Goal: Entertainment & Leisure: Browse casually

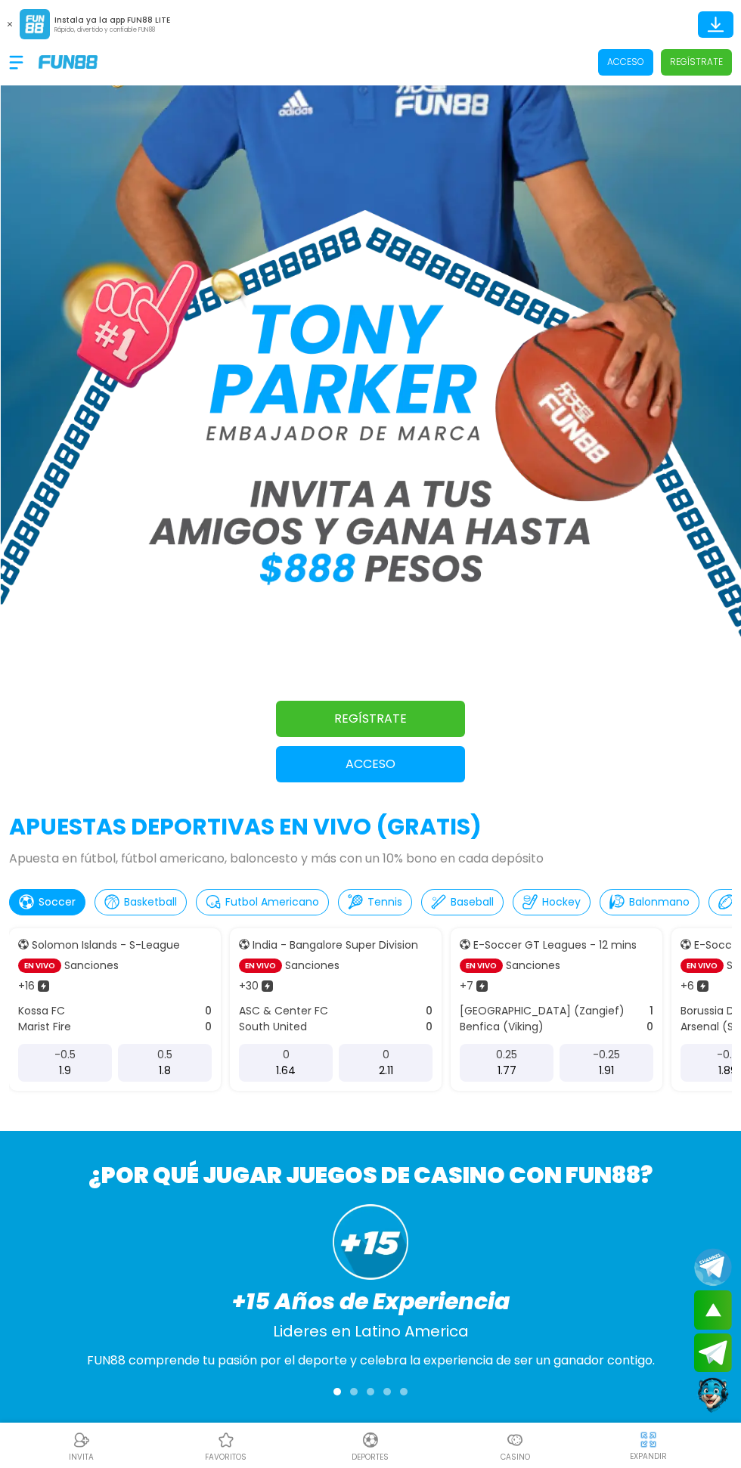
scroll to position [97, 0]
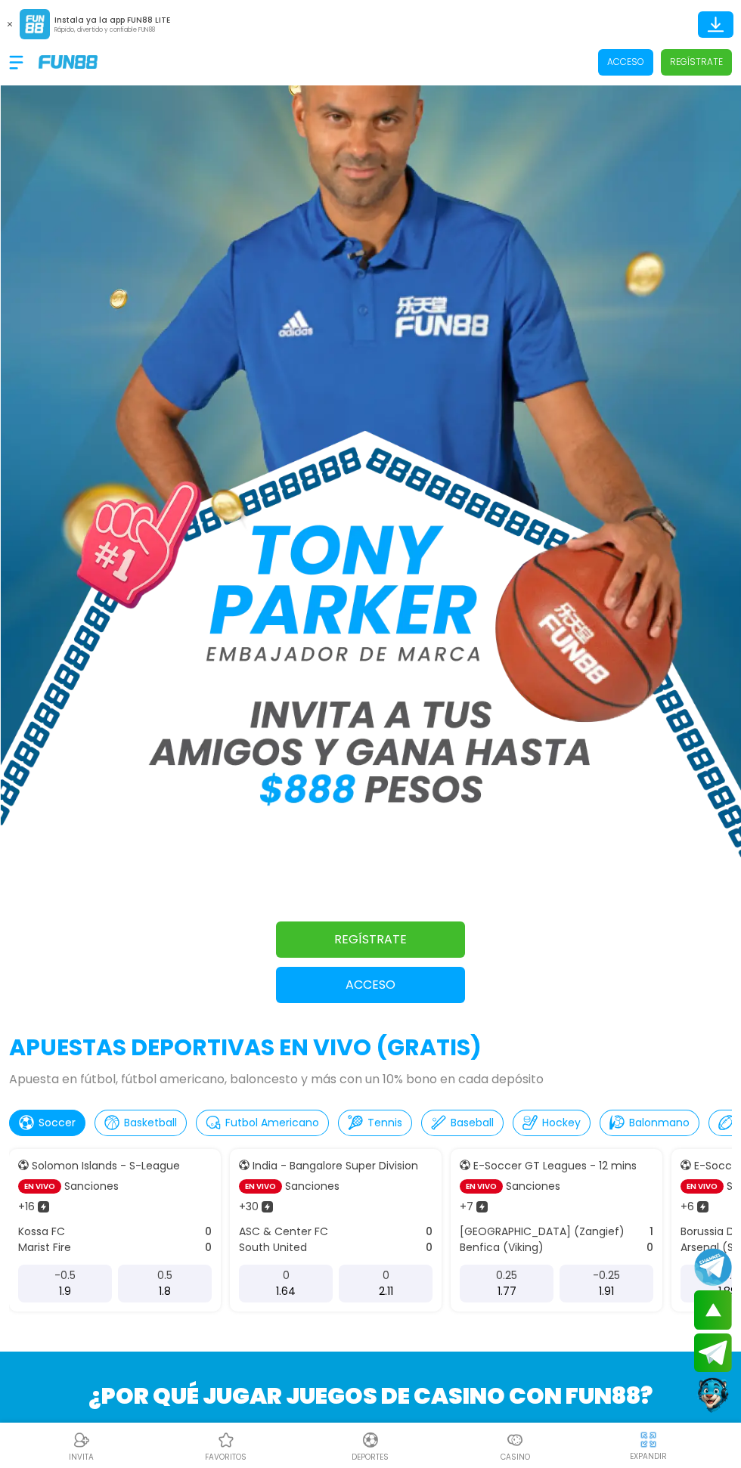
click at [334, 992] on p "Acceso" at bounding box center [370, 985] width 189 height 18
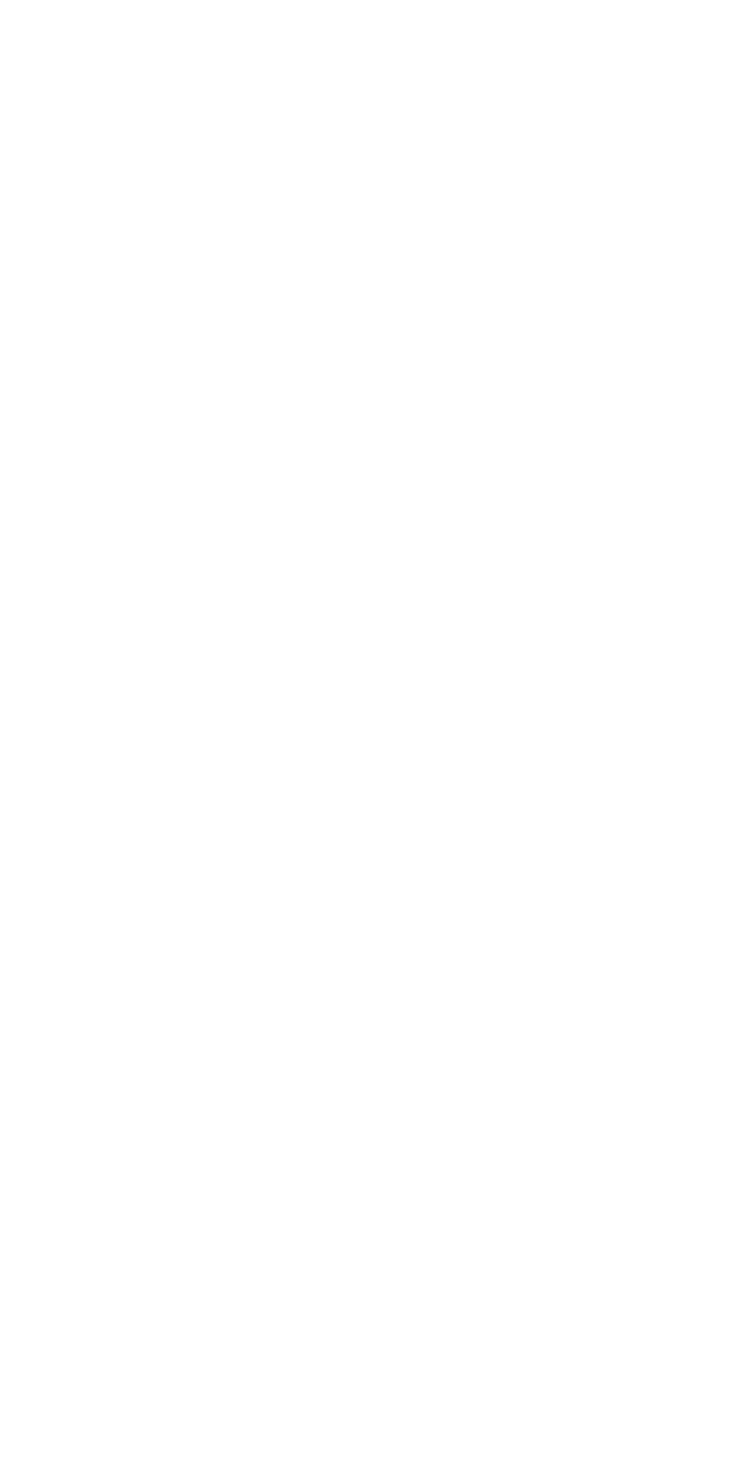
scroll to position [0, 0]
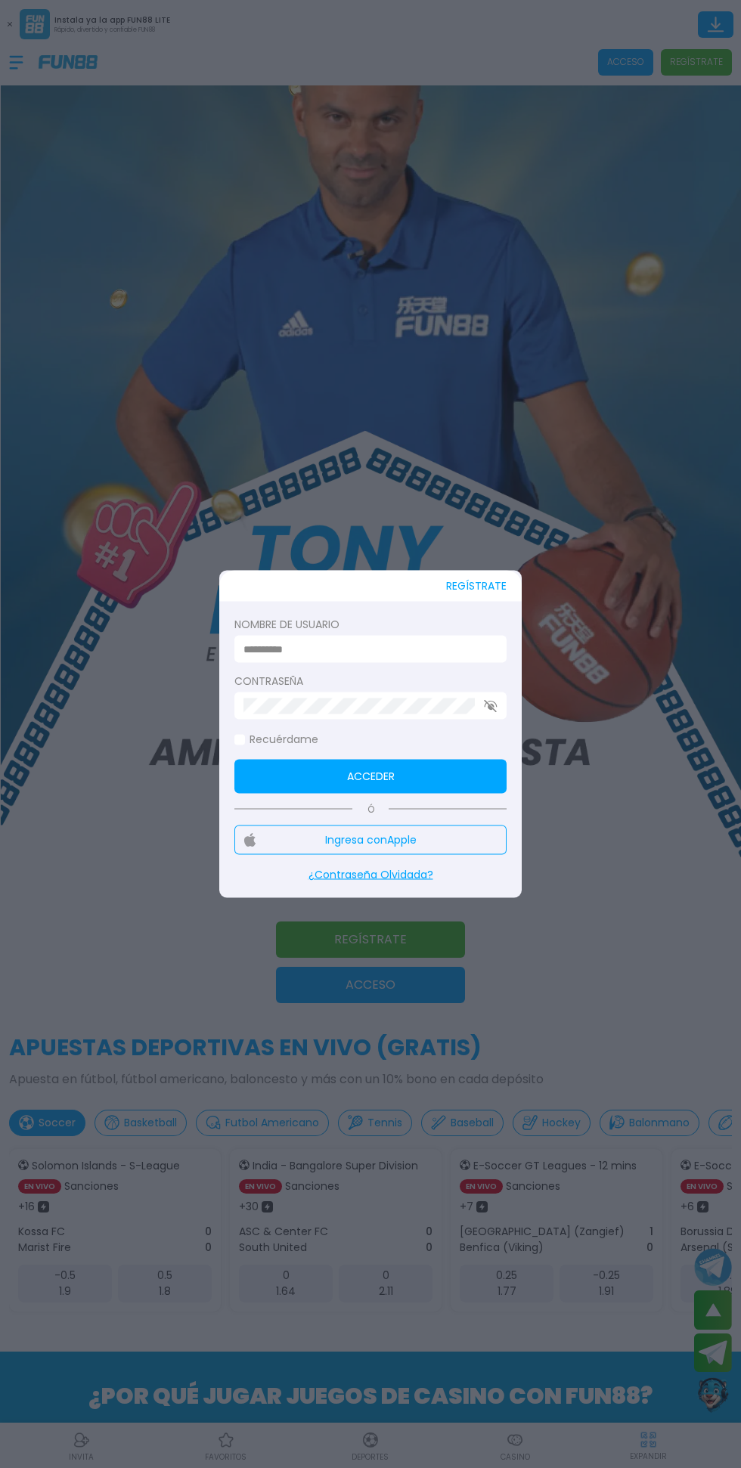
click at [342, 646] on input at bounding box center [365, 649] width 245 height 16
type input "*********"
click button "Acceder" at bounding box center [370, 777] width 272 height 34
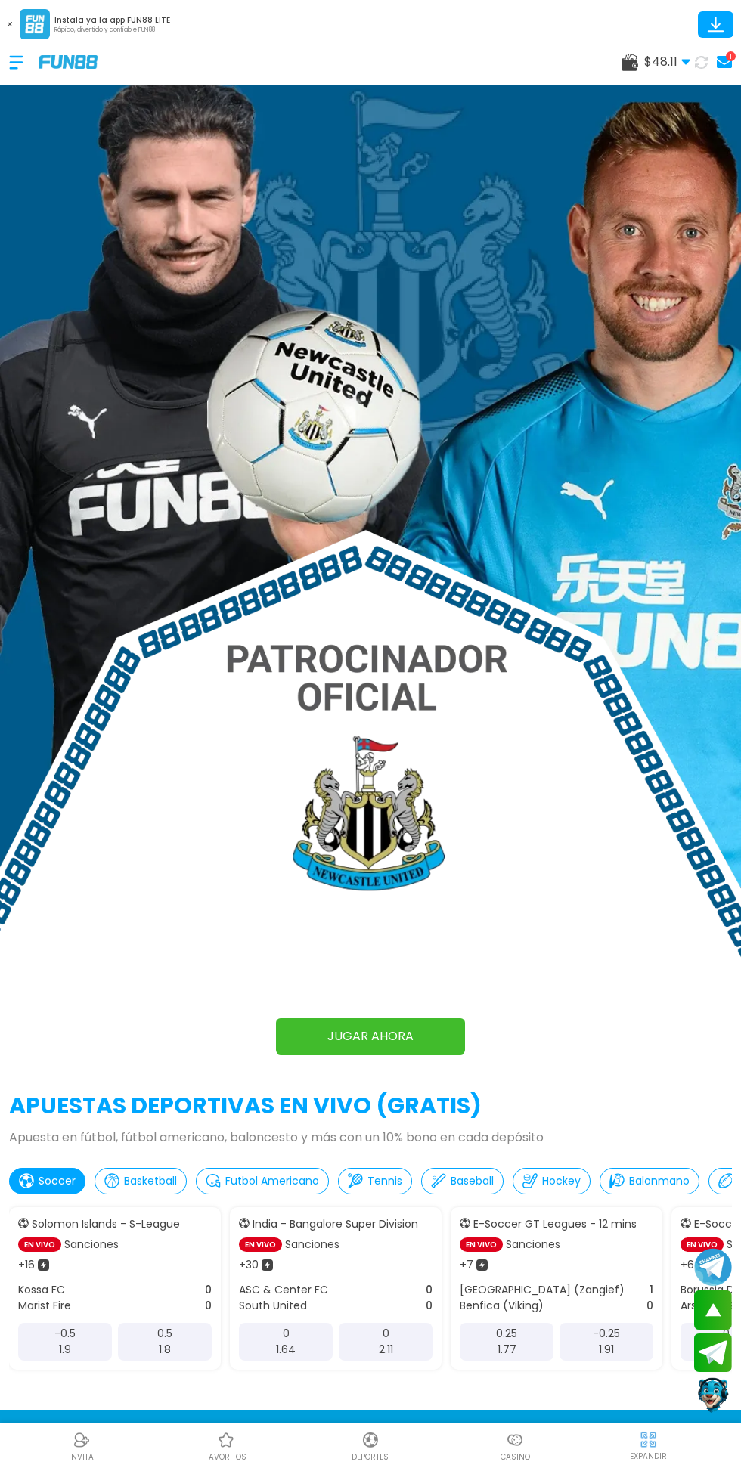
click at [10, 24] on use at bounding box center [10, 24] width 5 height 5
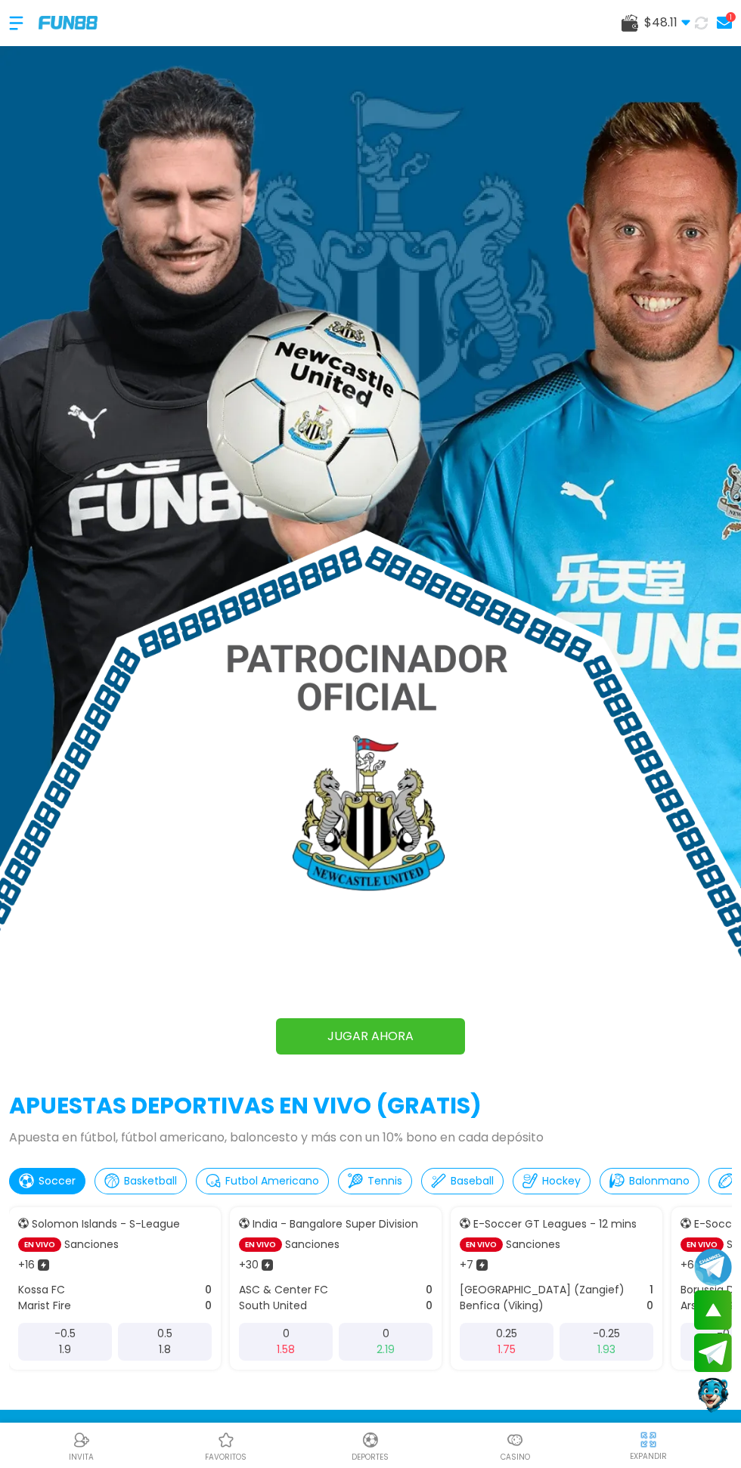
click at [32, 6] on div at bounding box center [23, 23] width 29 height 45
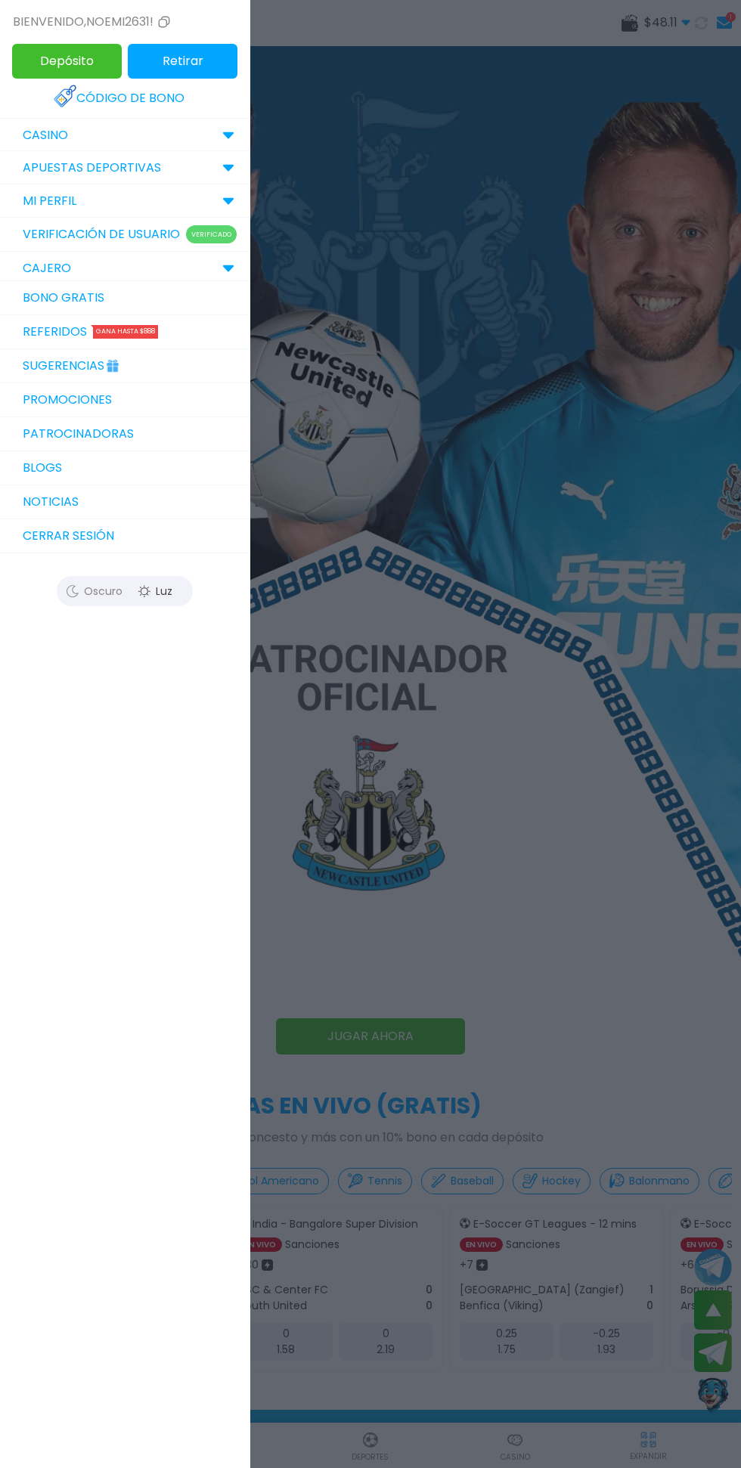
click at [37, 132] on p "CASINO" at bounding box center [45, 135] width 45 height 18
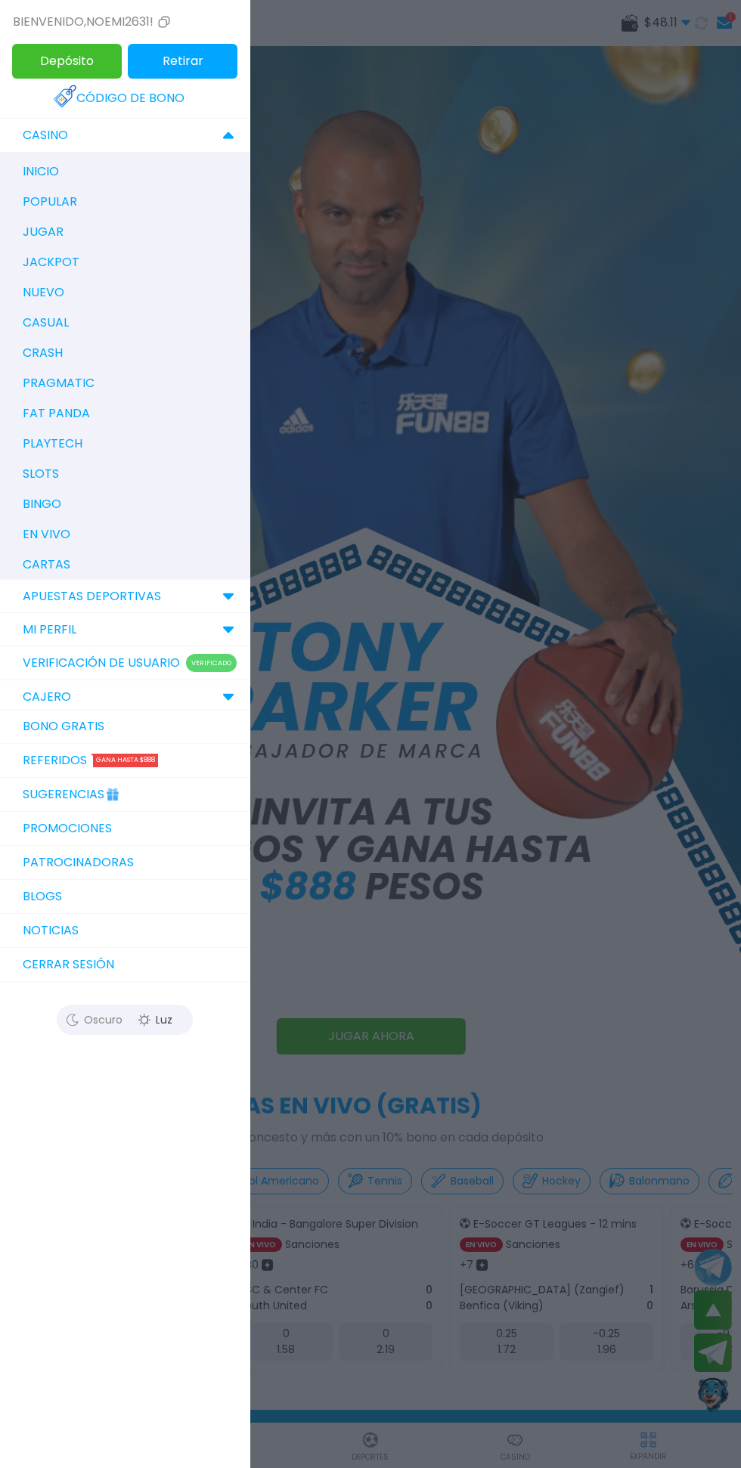
click at [34, 228] on p "jugar" at bounding box center [43, 232] width 41 height 18
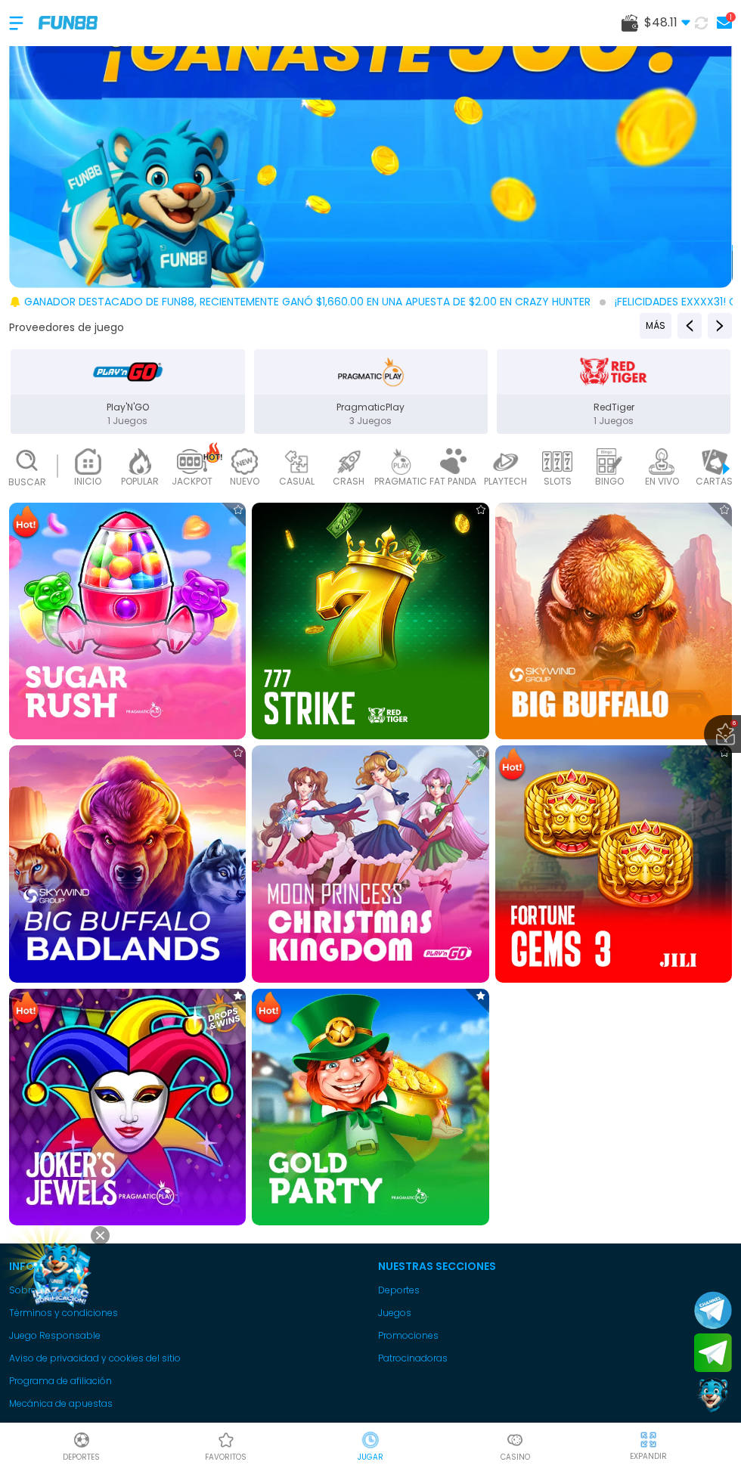
scroll to position [95, 0]
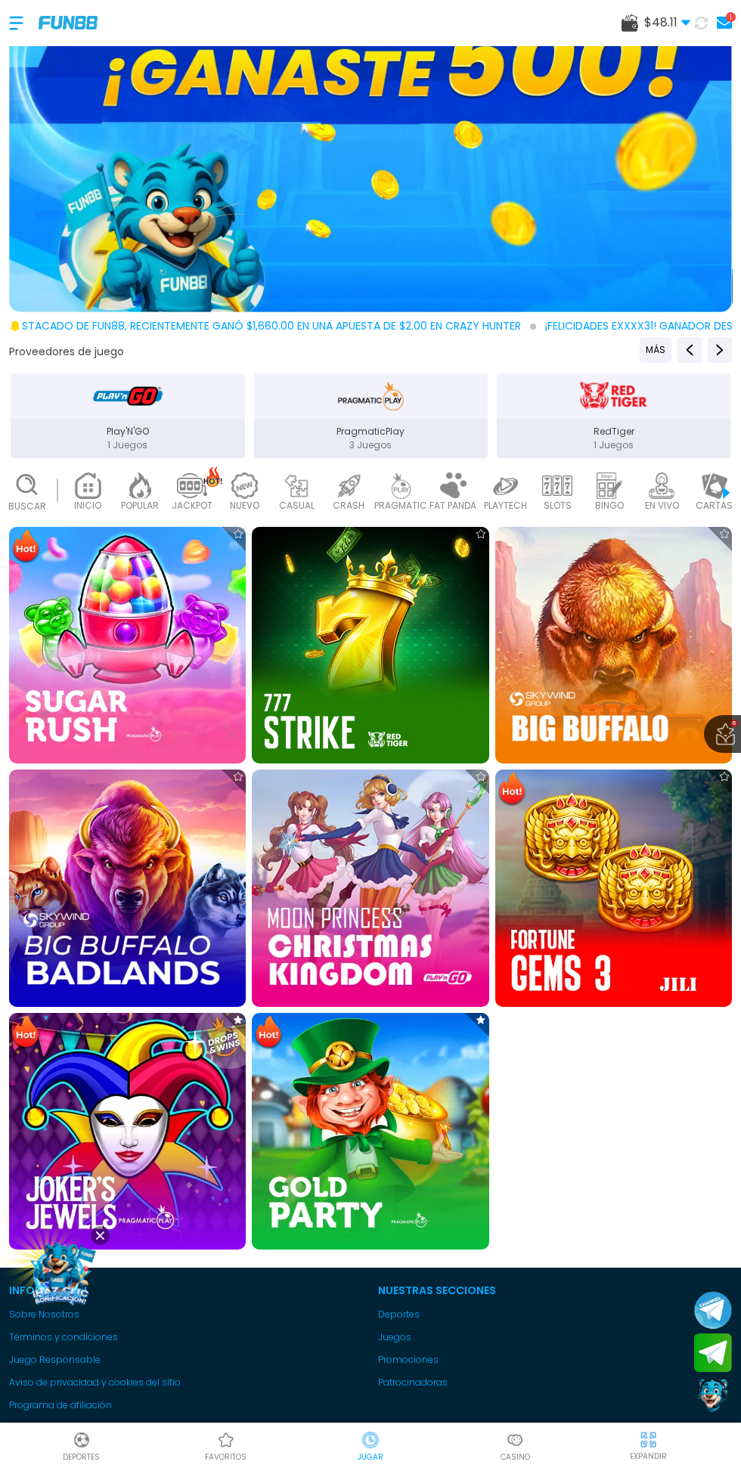
click at [34, 495] on icon at bounding box center [27, 485] width 26 height 26
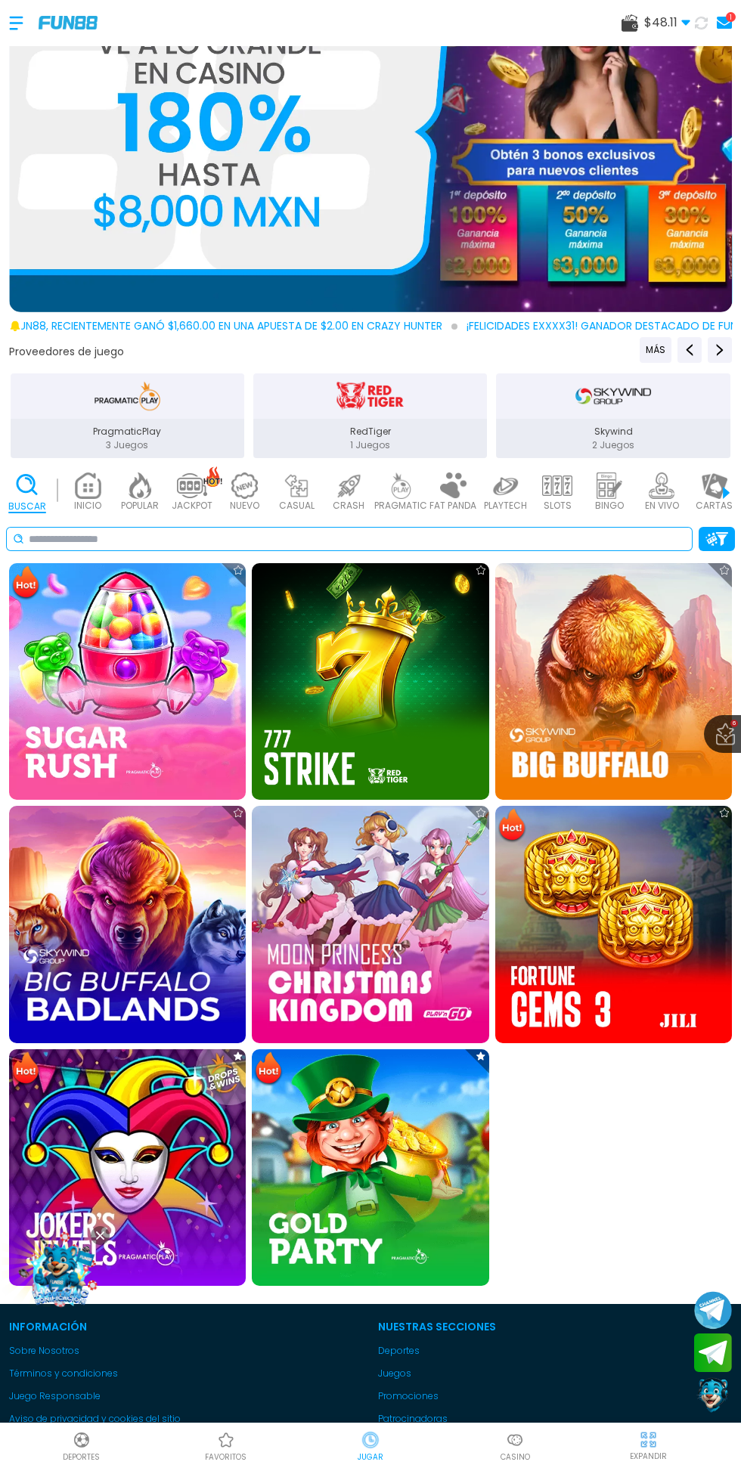
click at [531, 538] on input at bounding box center [357, 540] width 657 height 16
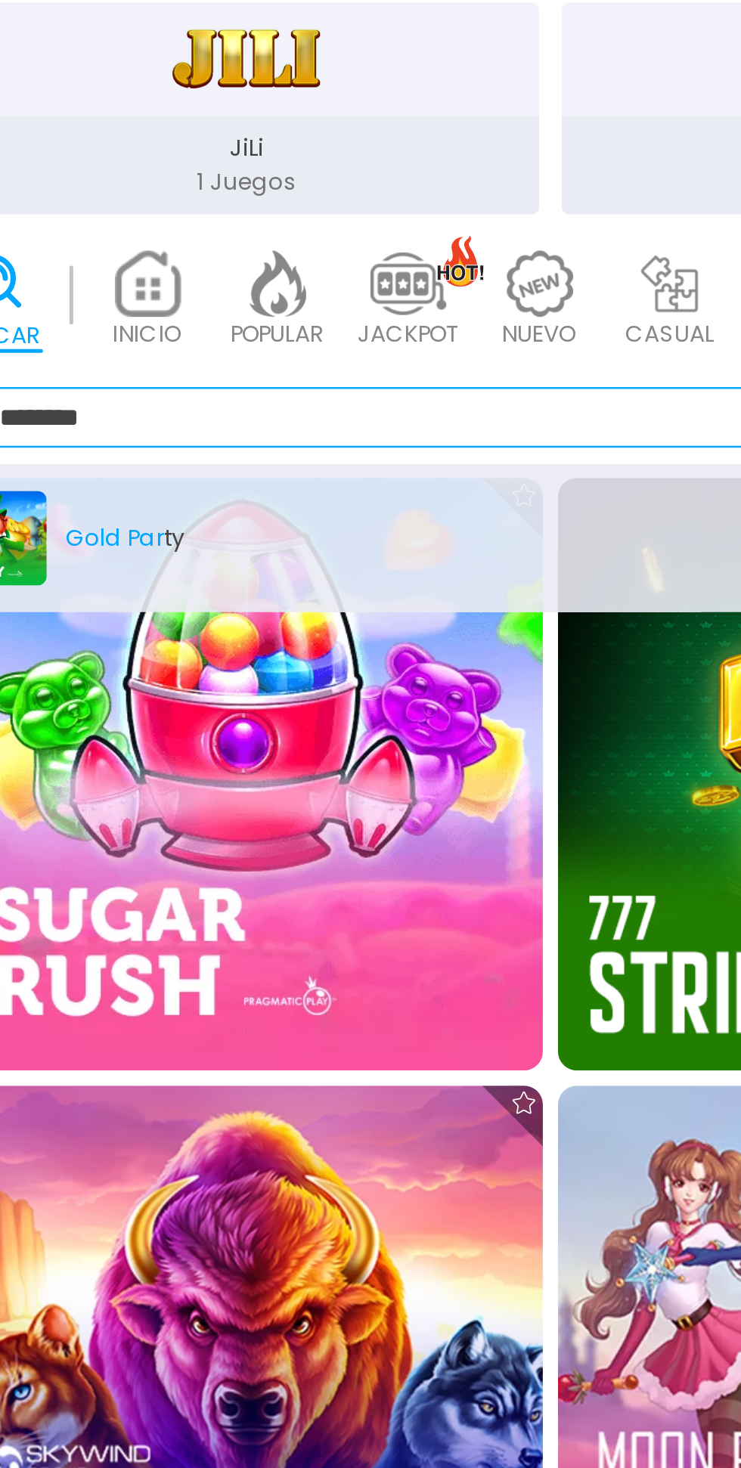
scroll to position [95, 0]
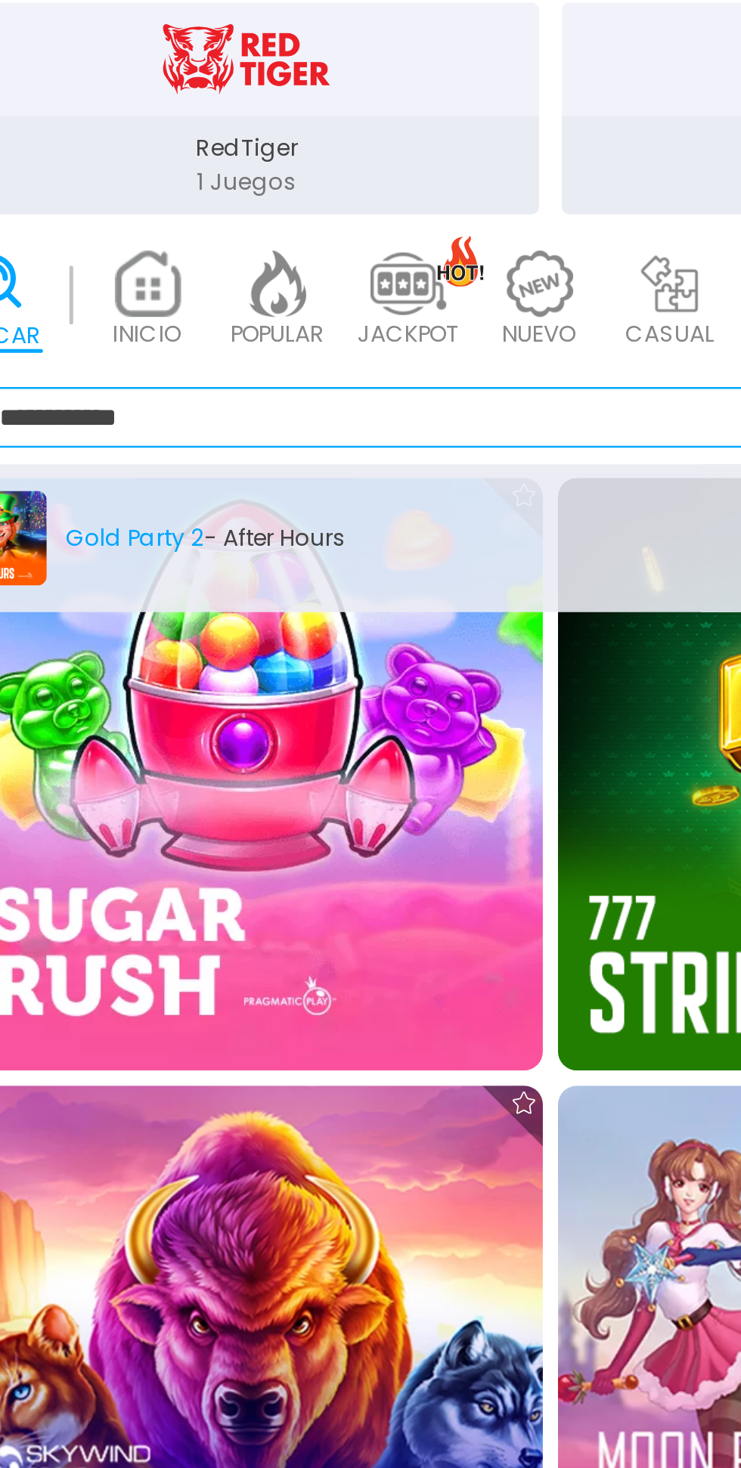
type input "**********"
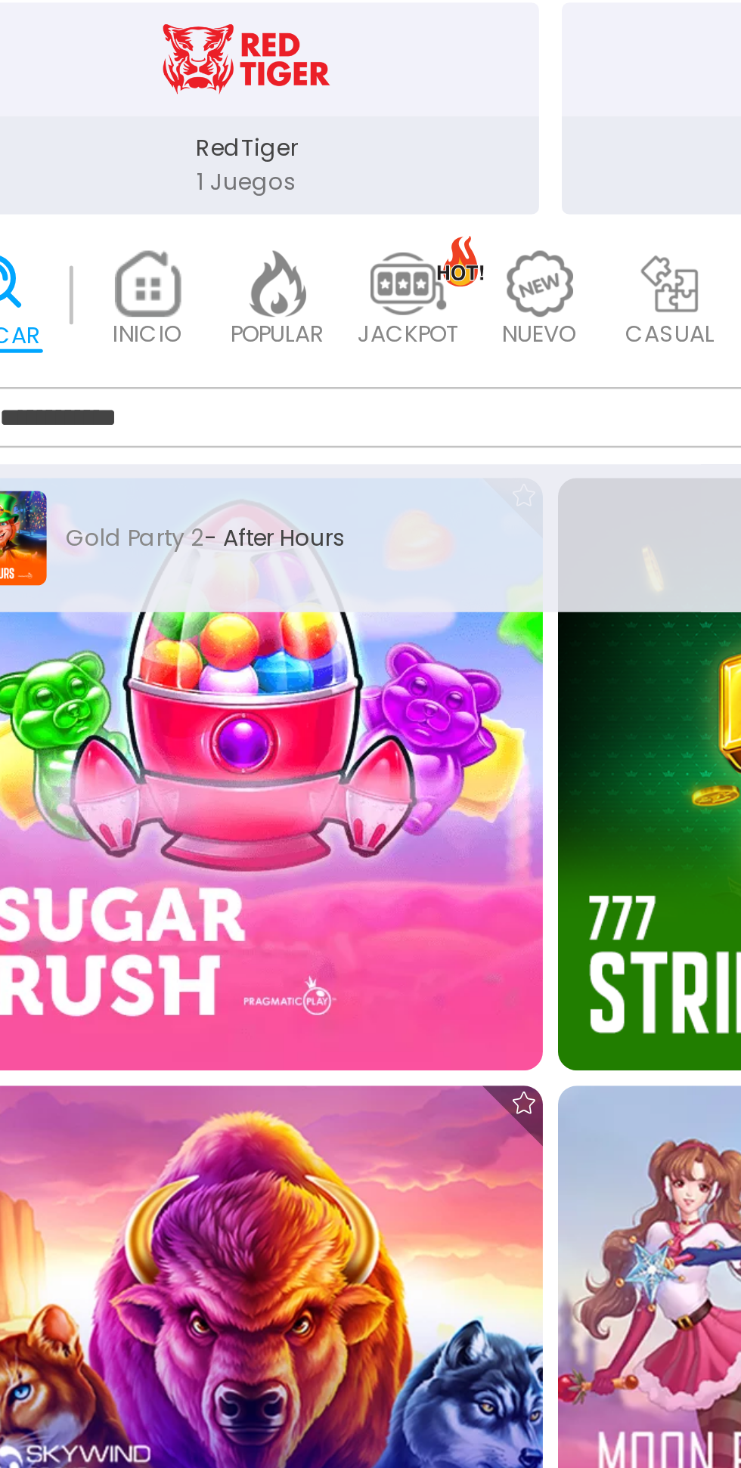
click at [81, 589] on div "Gold Party 2 - After Hours" at bounding box center [188, 587] width 357 height 38
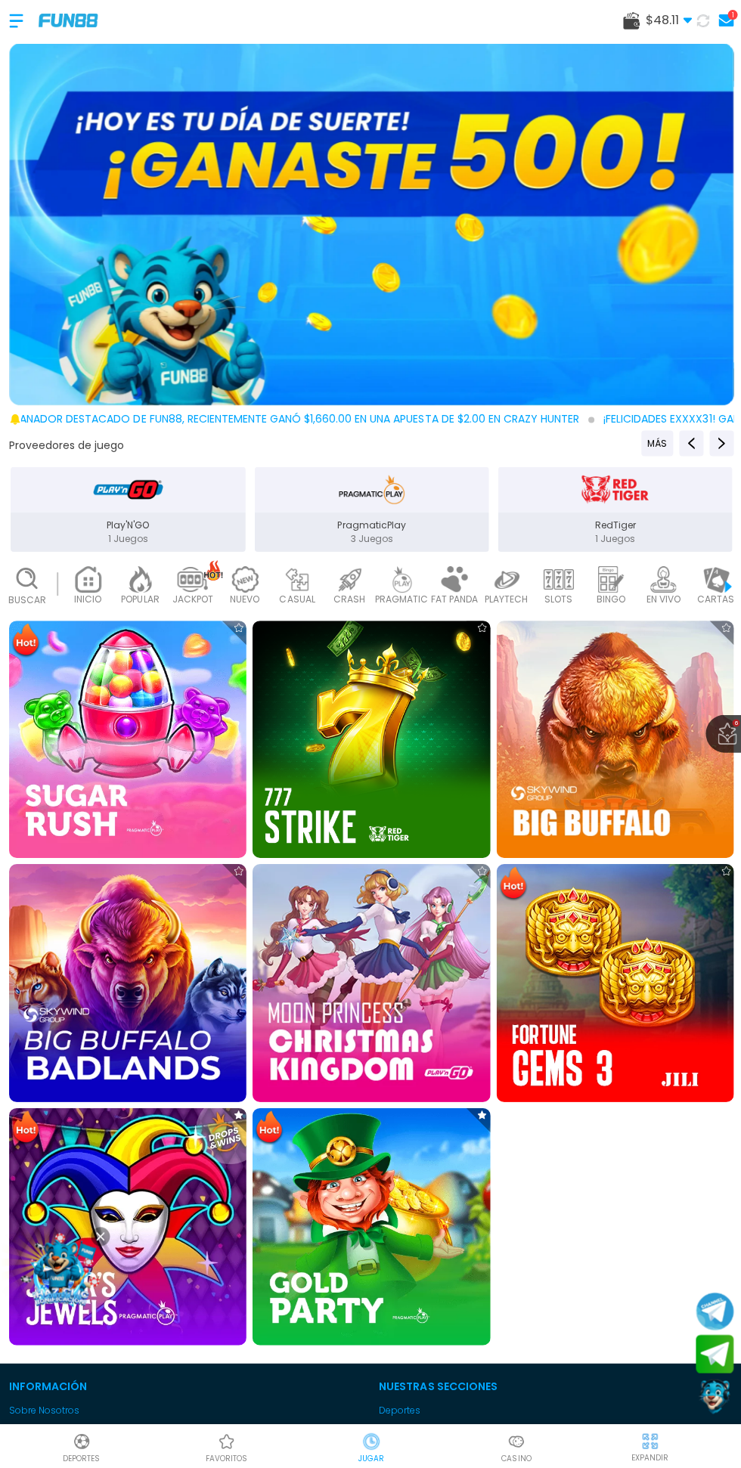
click at [26, 586] on use at bounding box center [26, 578] width 19 height 19
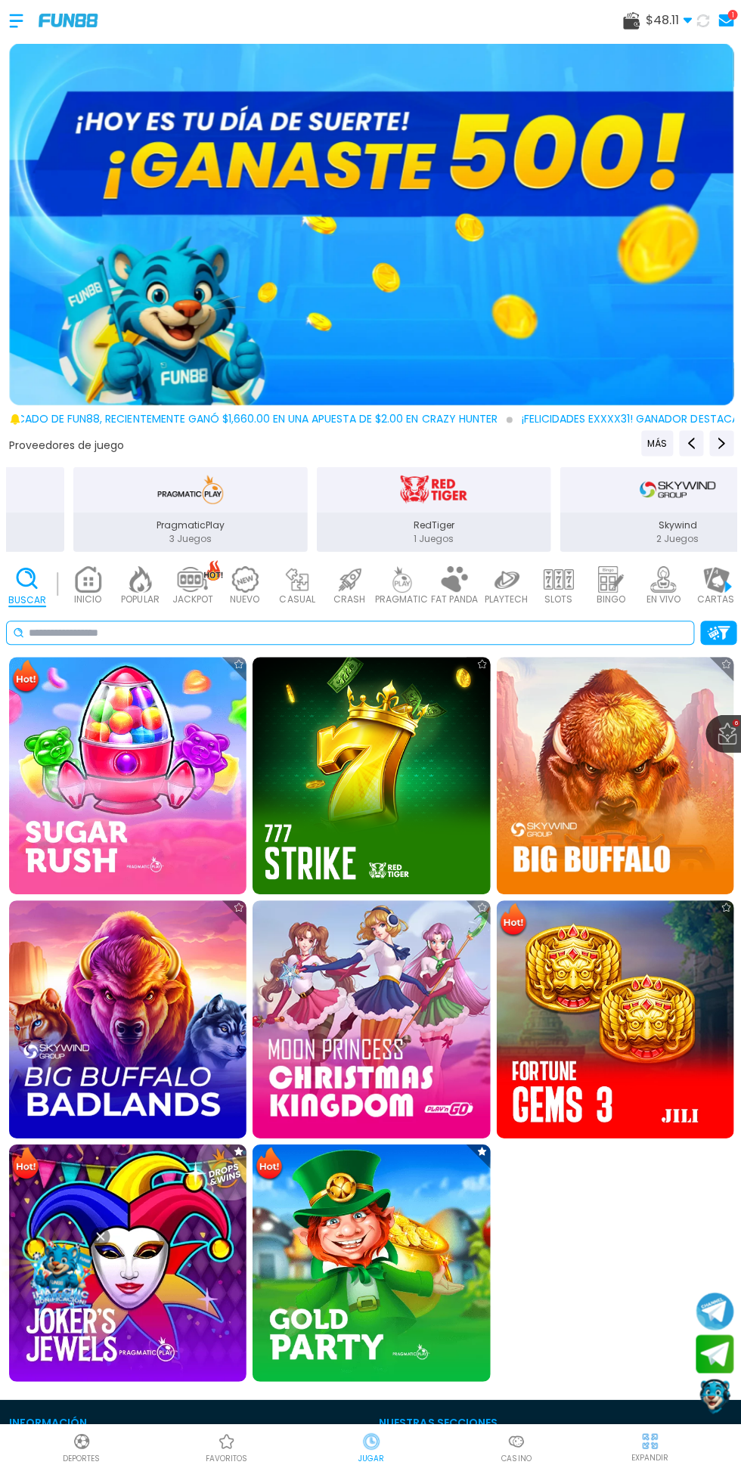
click at [371, 629] on input at bounding box center [357, 634] width 657 height 16
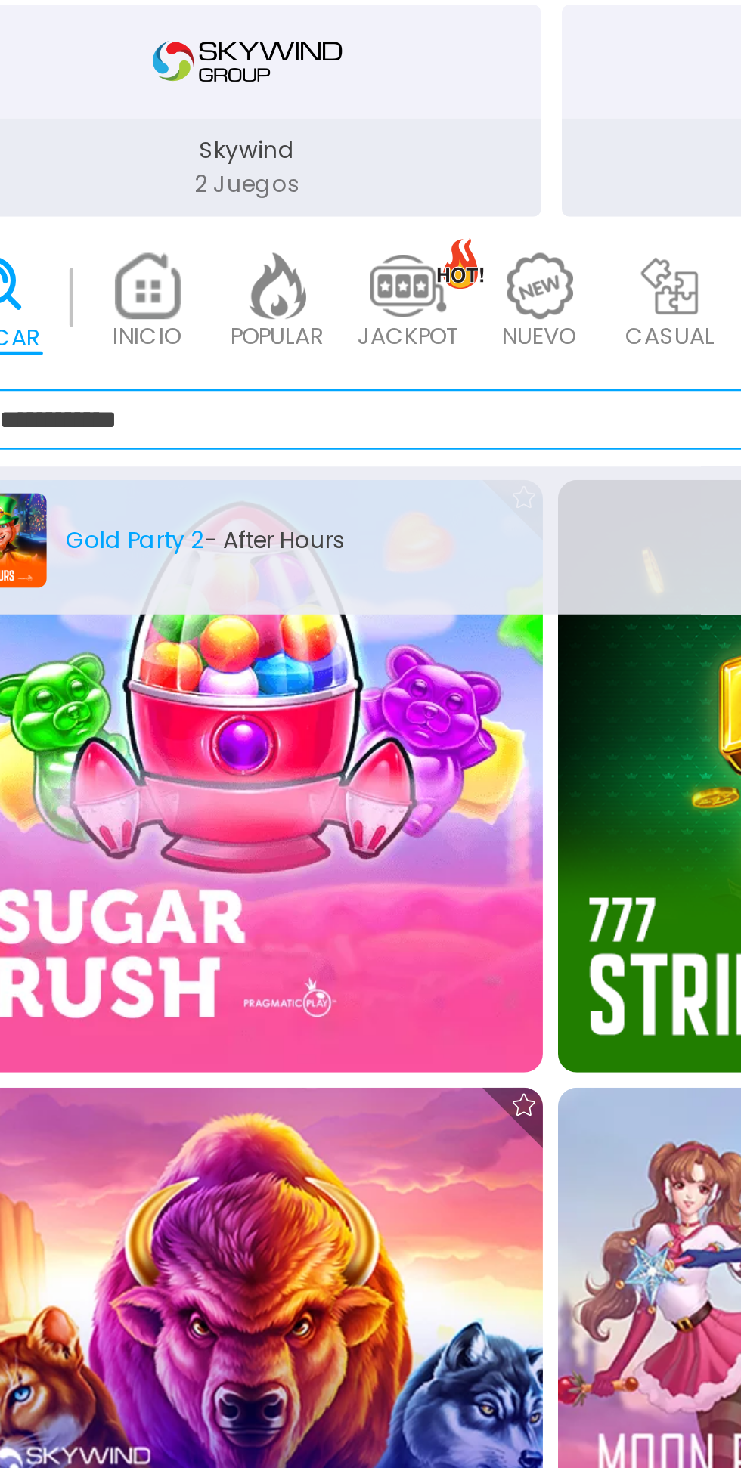
type input "**********"
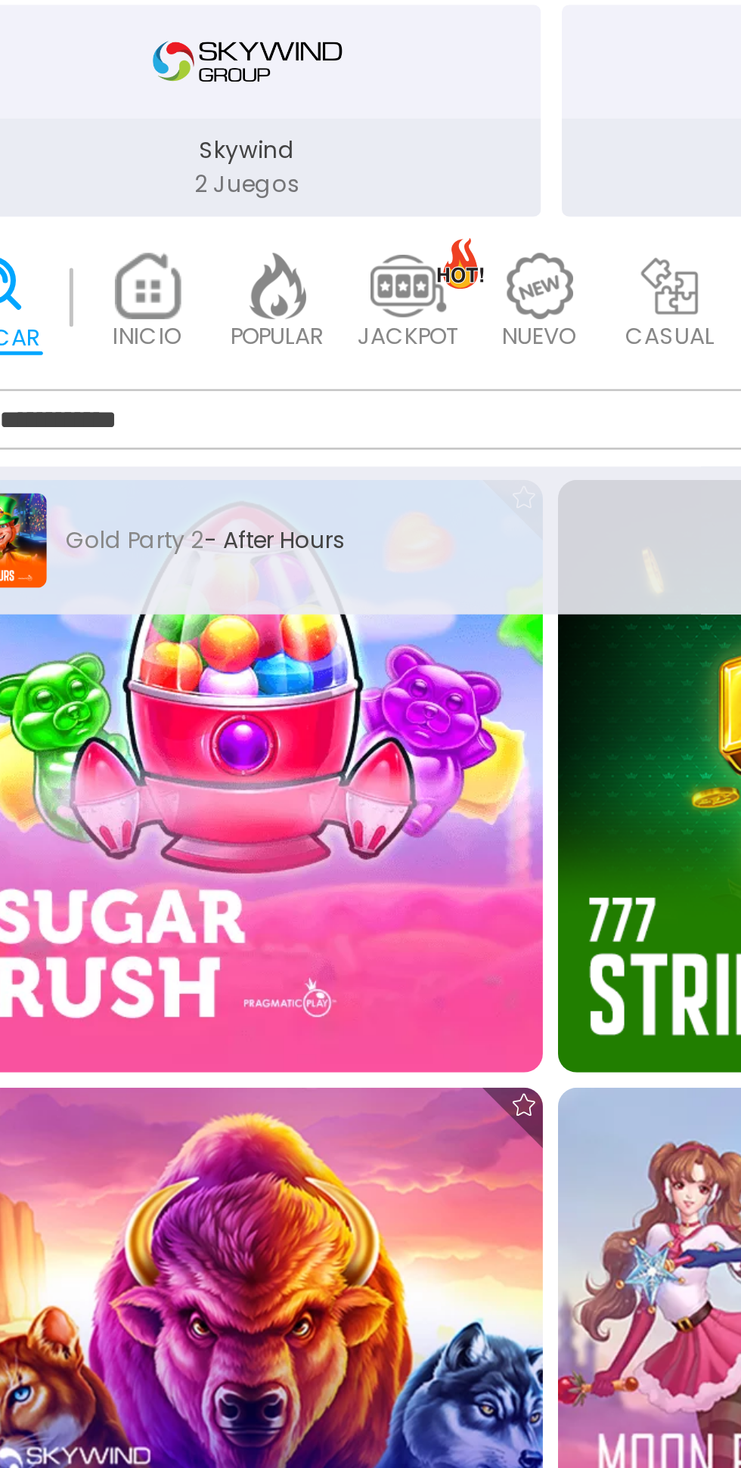
click at [190, 677] on div "Gold Party 2 - After Hours" at bounding box center [188, 682] width 357 height 38
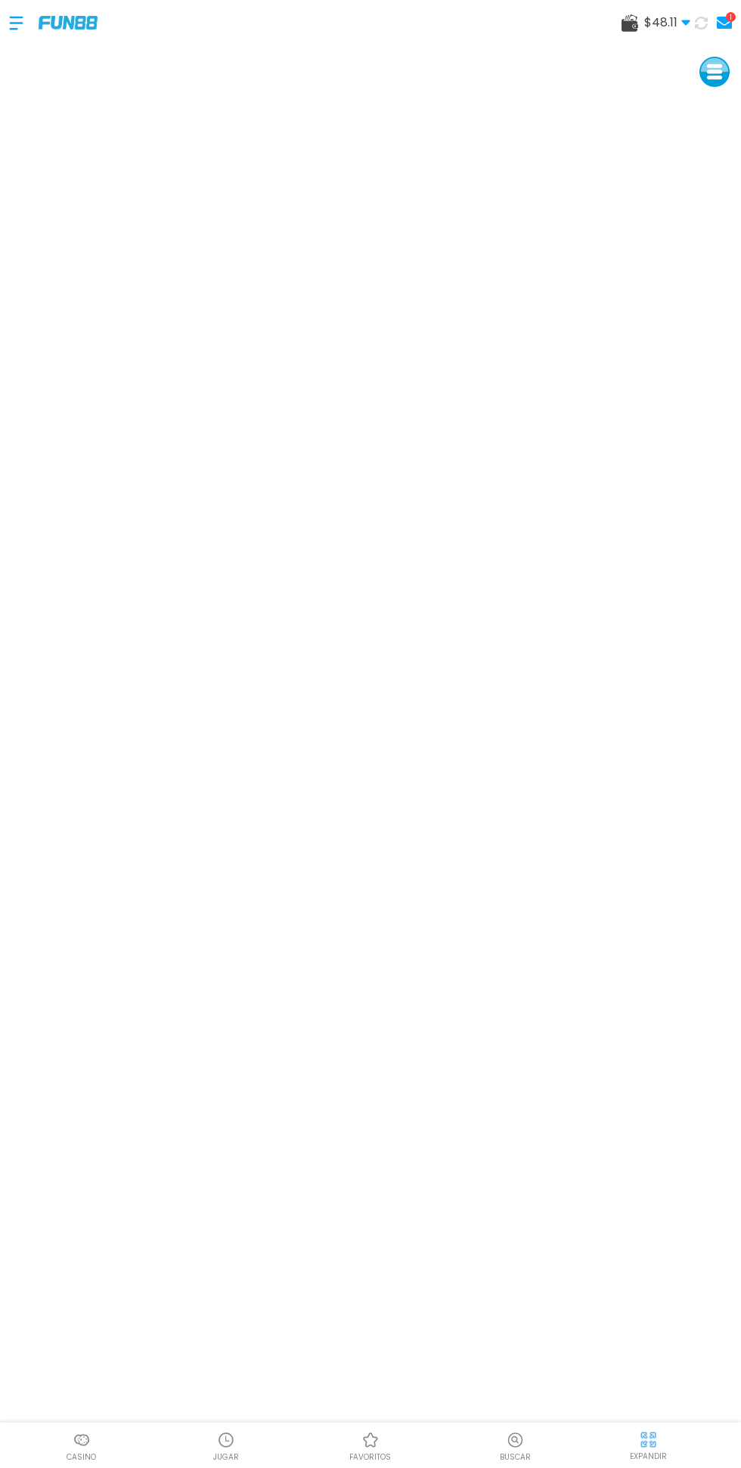
click at [36, 1463] on div "Casino" at bounding box center [81, 1446] width 144 height 34
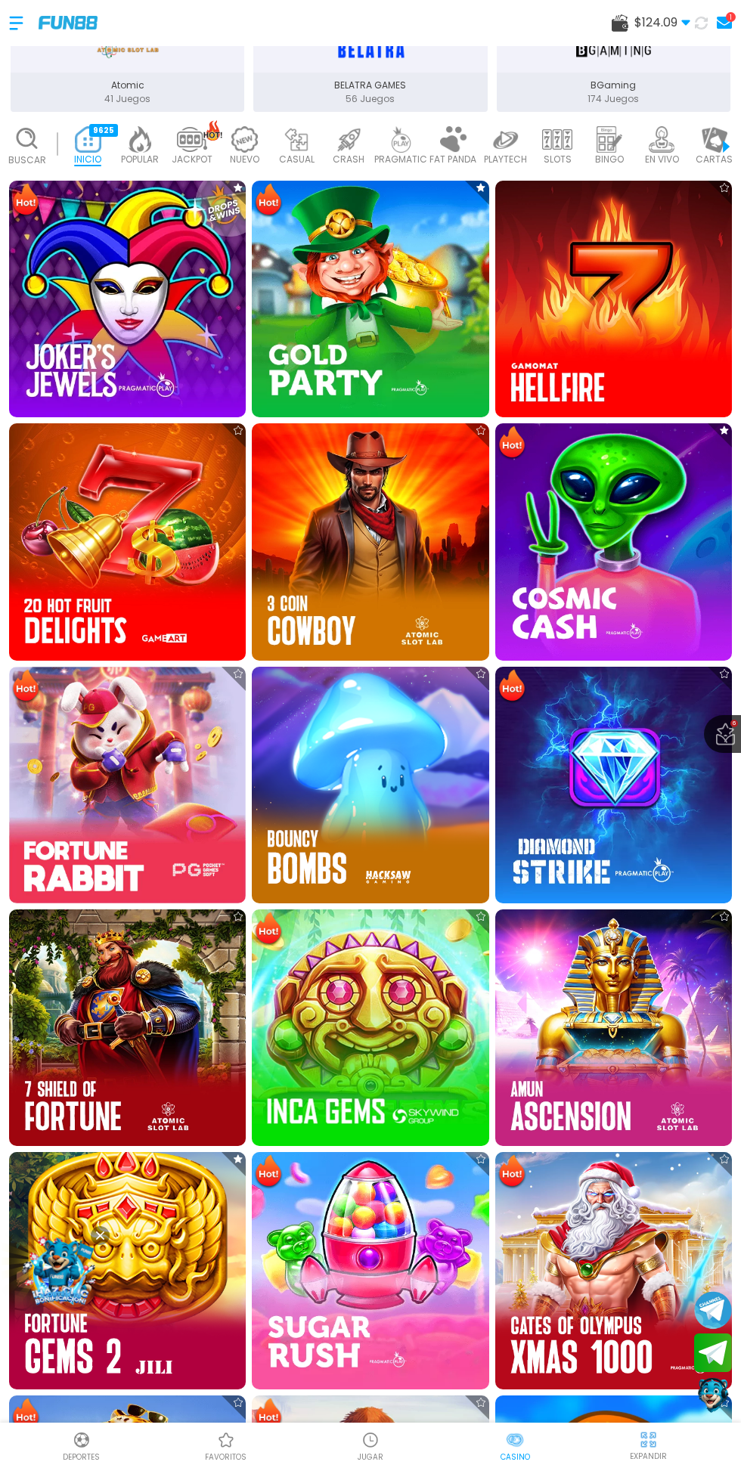
scroll to position [454, 0]
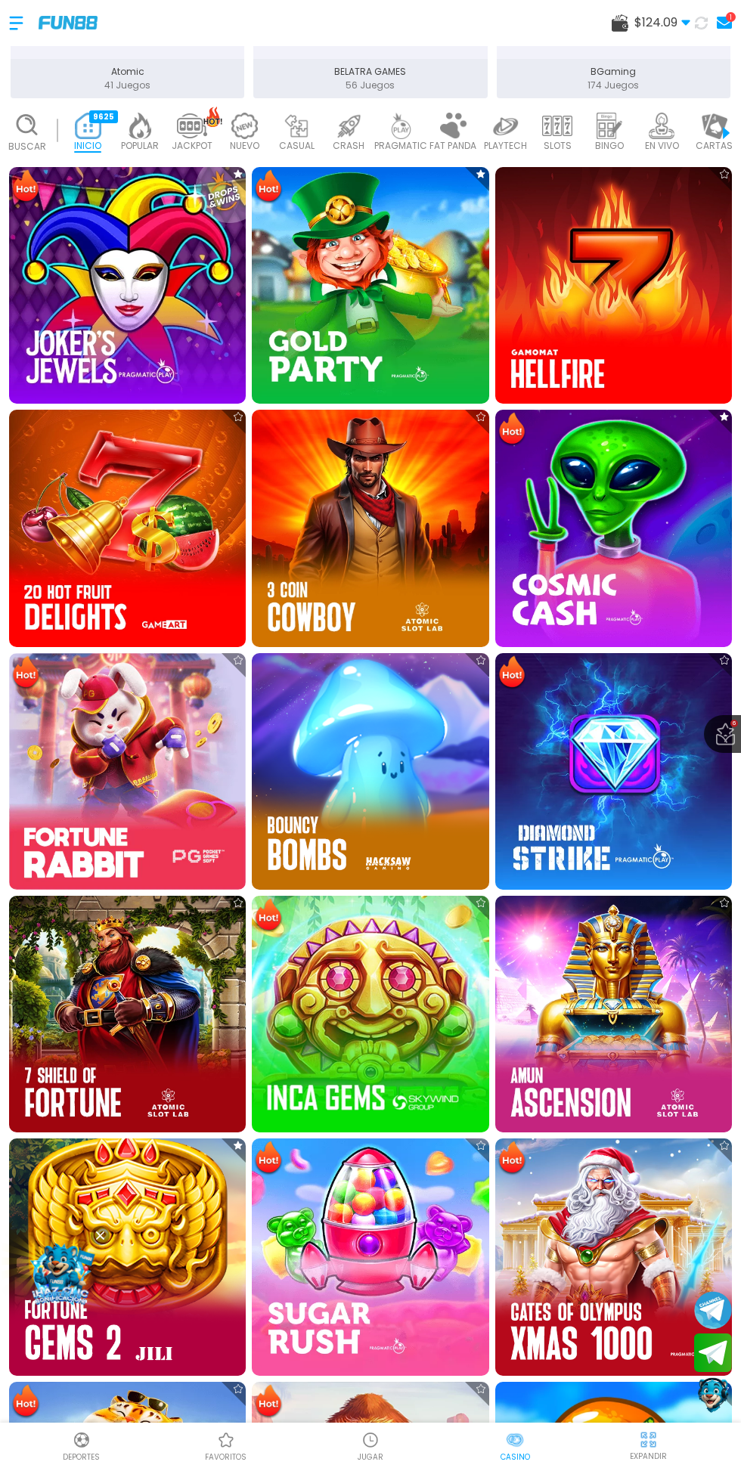
click at [392, 1139] on img at bounding box center [370, 1257] width 237 height 237
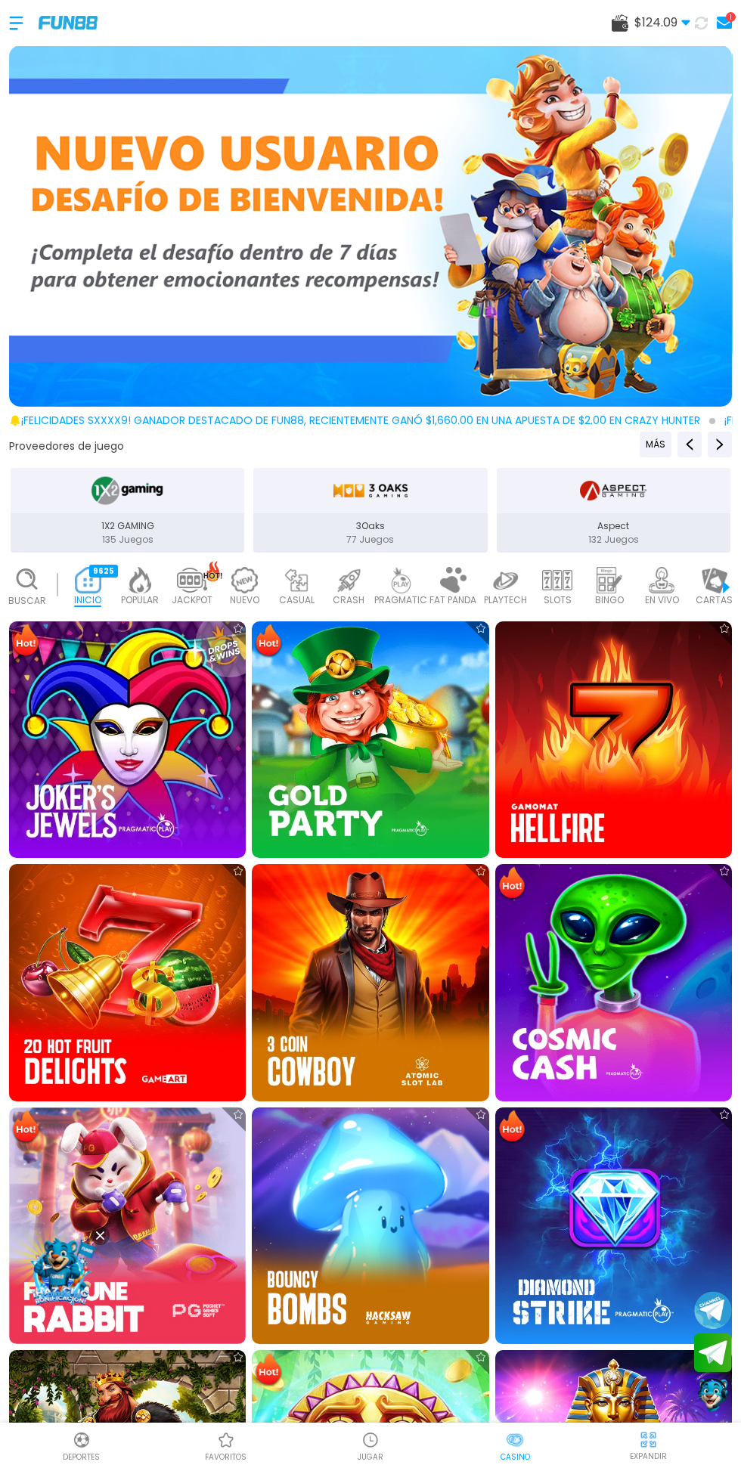
scroll to position [409, 0]
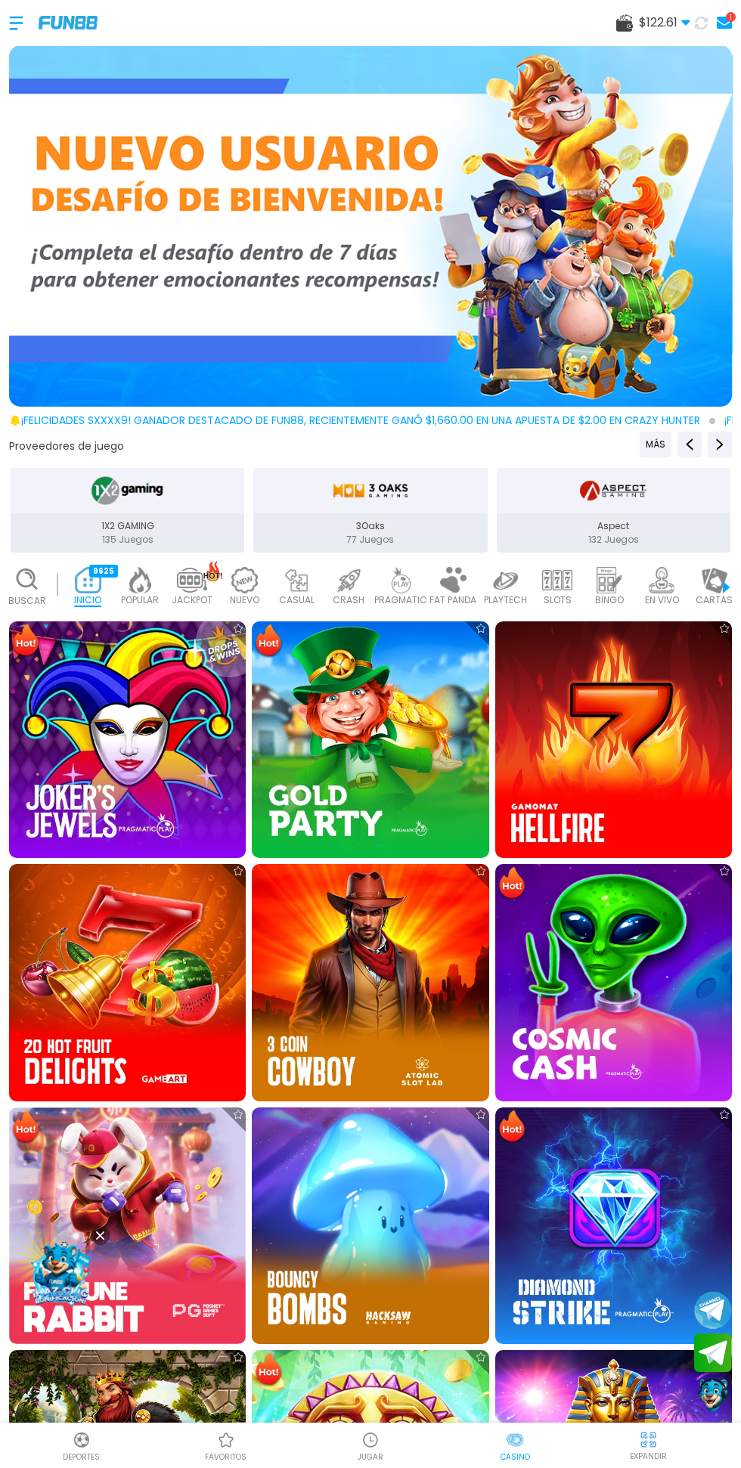
click at [391, 764] on img at bounding box center [370, 740] width 237 height 237
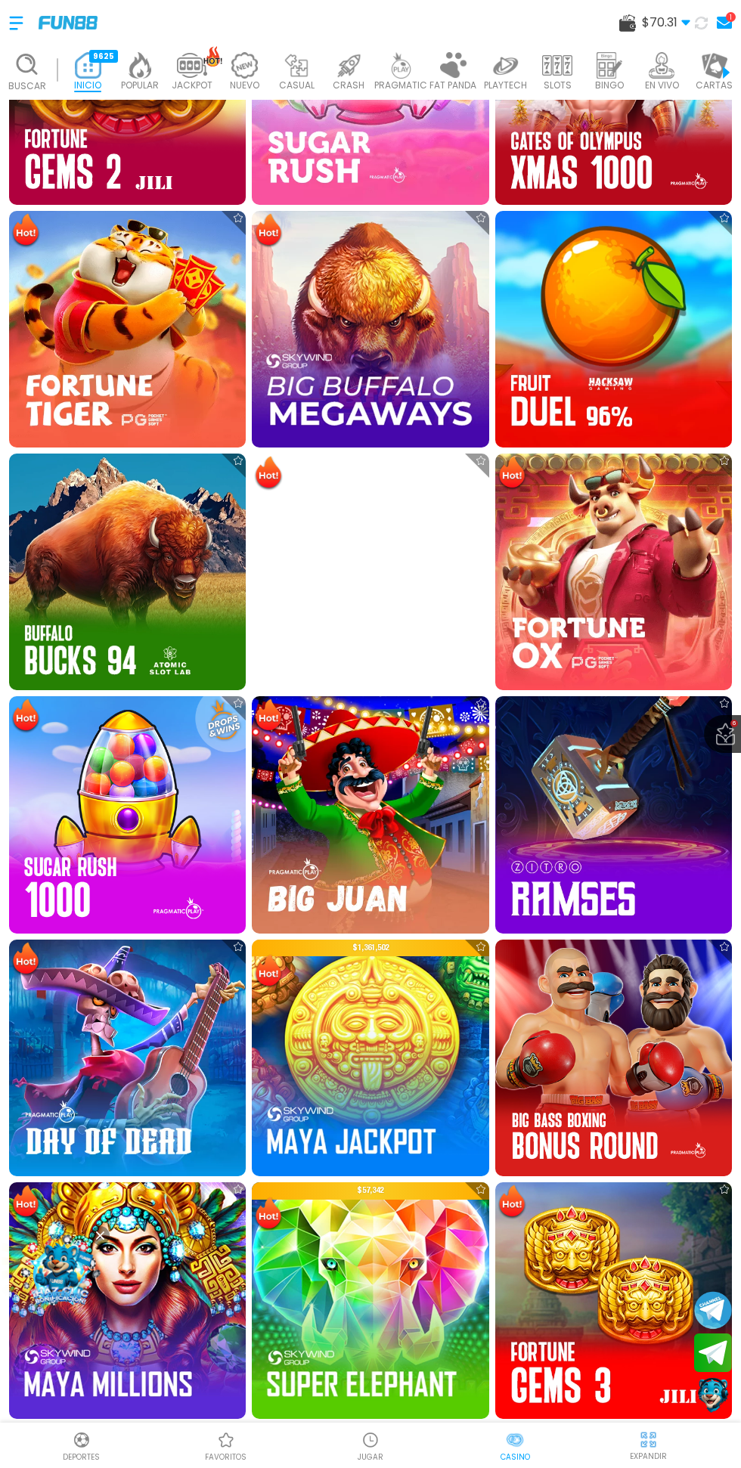
scroll to position [1636, 0]
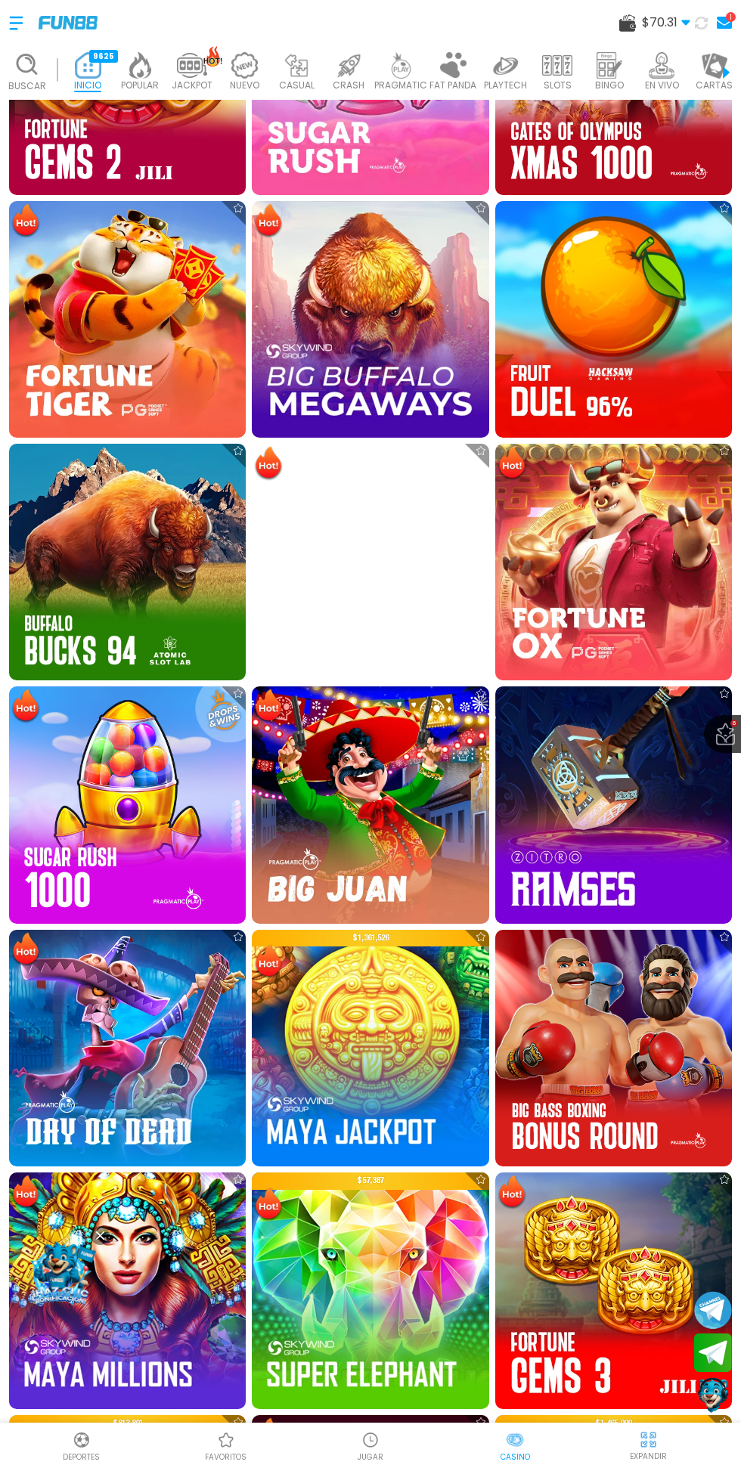
click at [134, 846] on img at bounding box center [127, 805] width 237 height 237
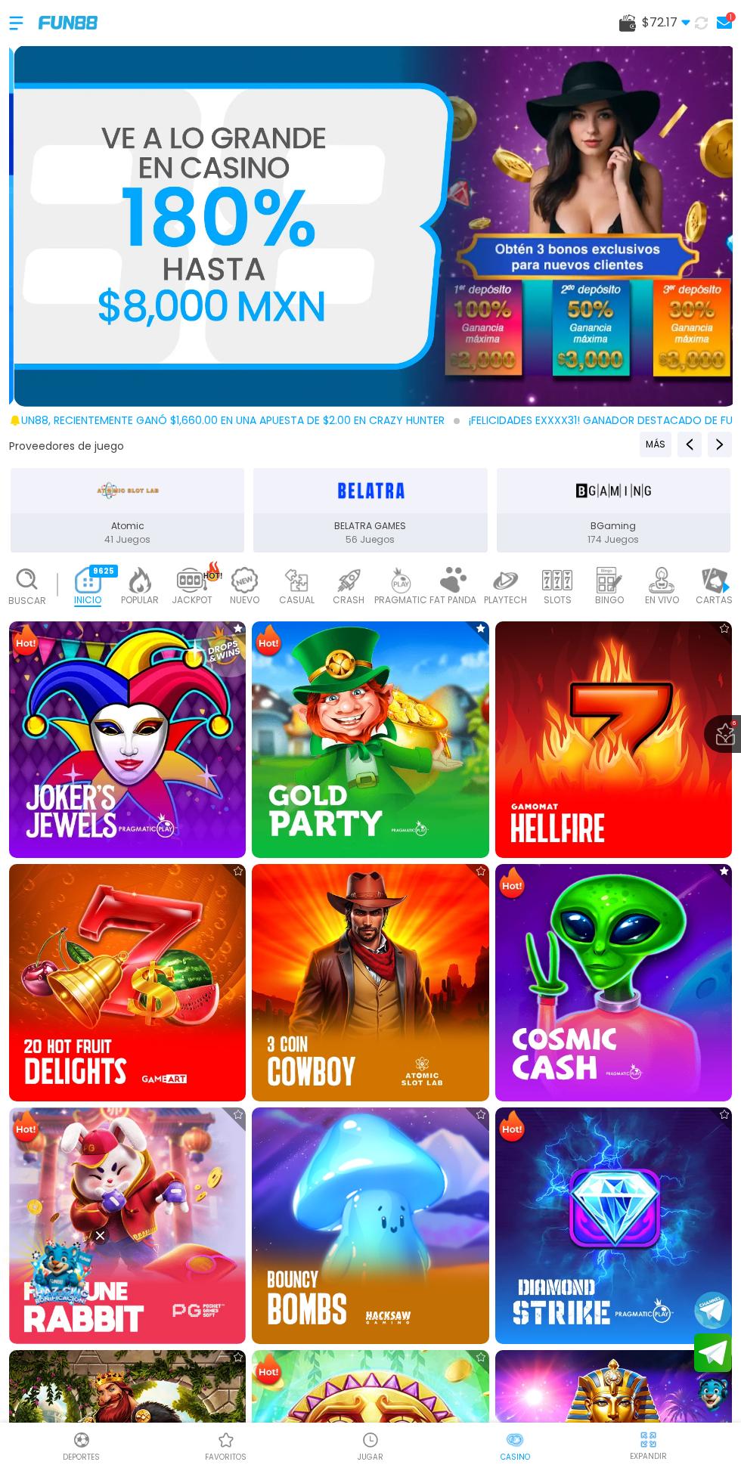
click at [150, 662] on img at bounding box center [127, 740] width 237 height 237
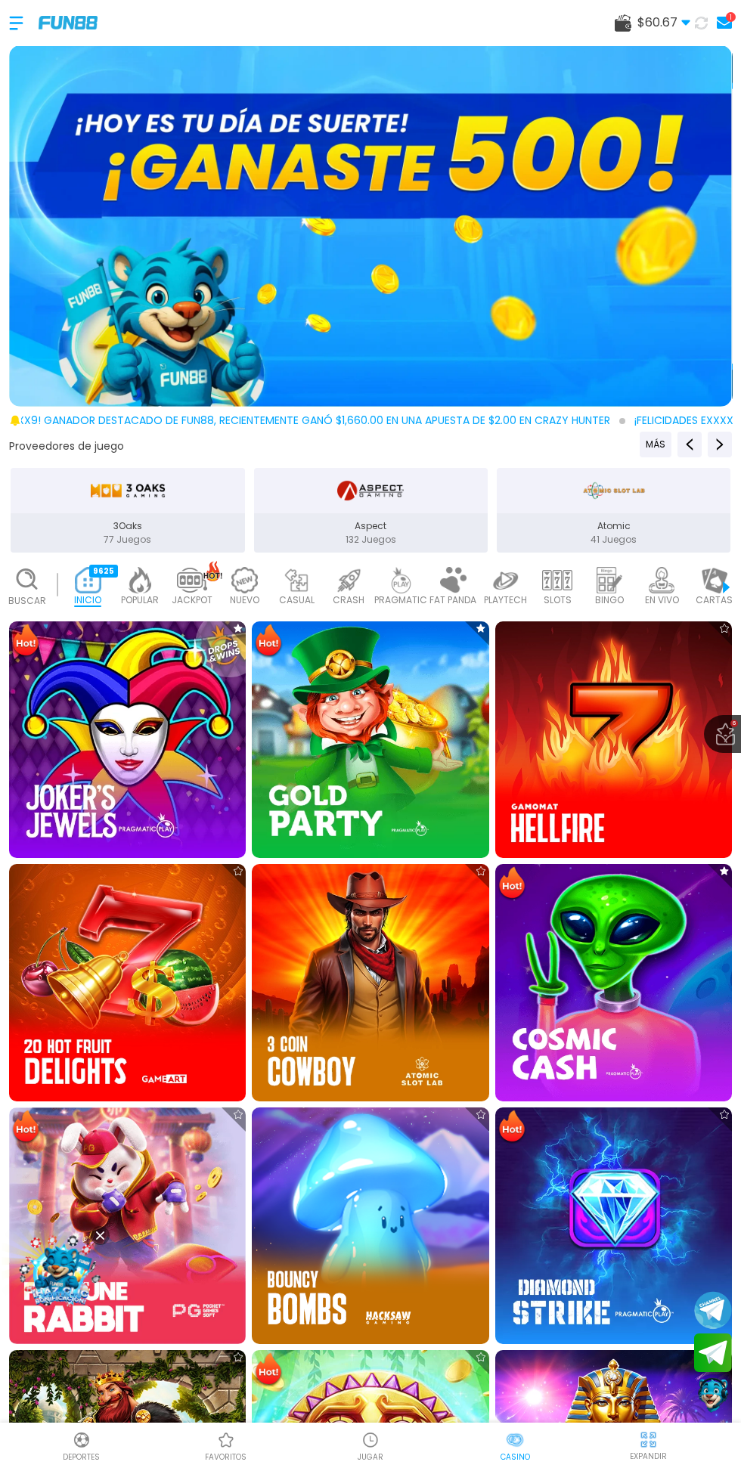
click at [35, 569] on icon at bounding box center [27, 579] width 26 height 26
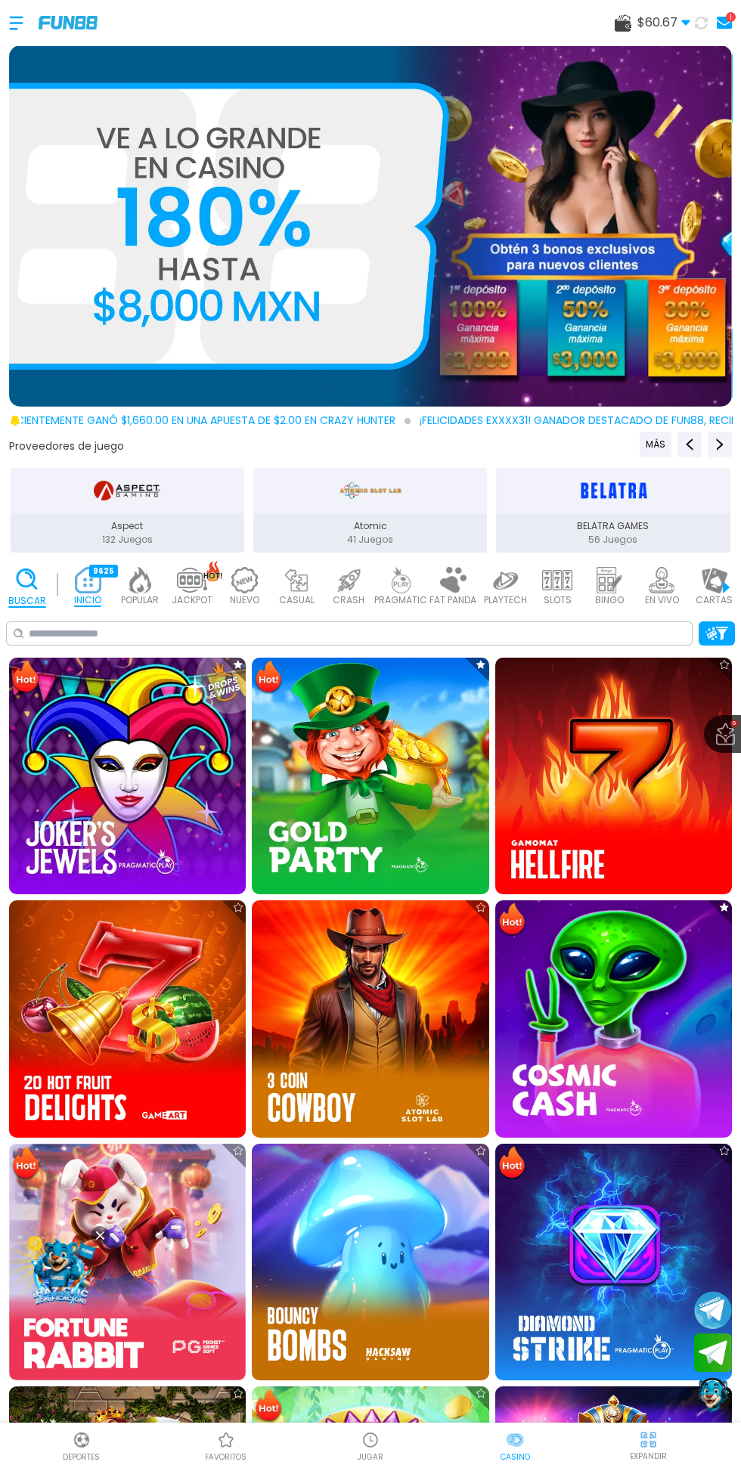
click at [399, 606] on p "PRAGMATIC" at bounding box center [400, 601] width 53 height 14
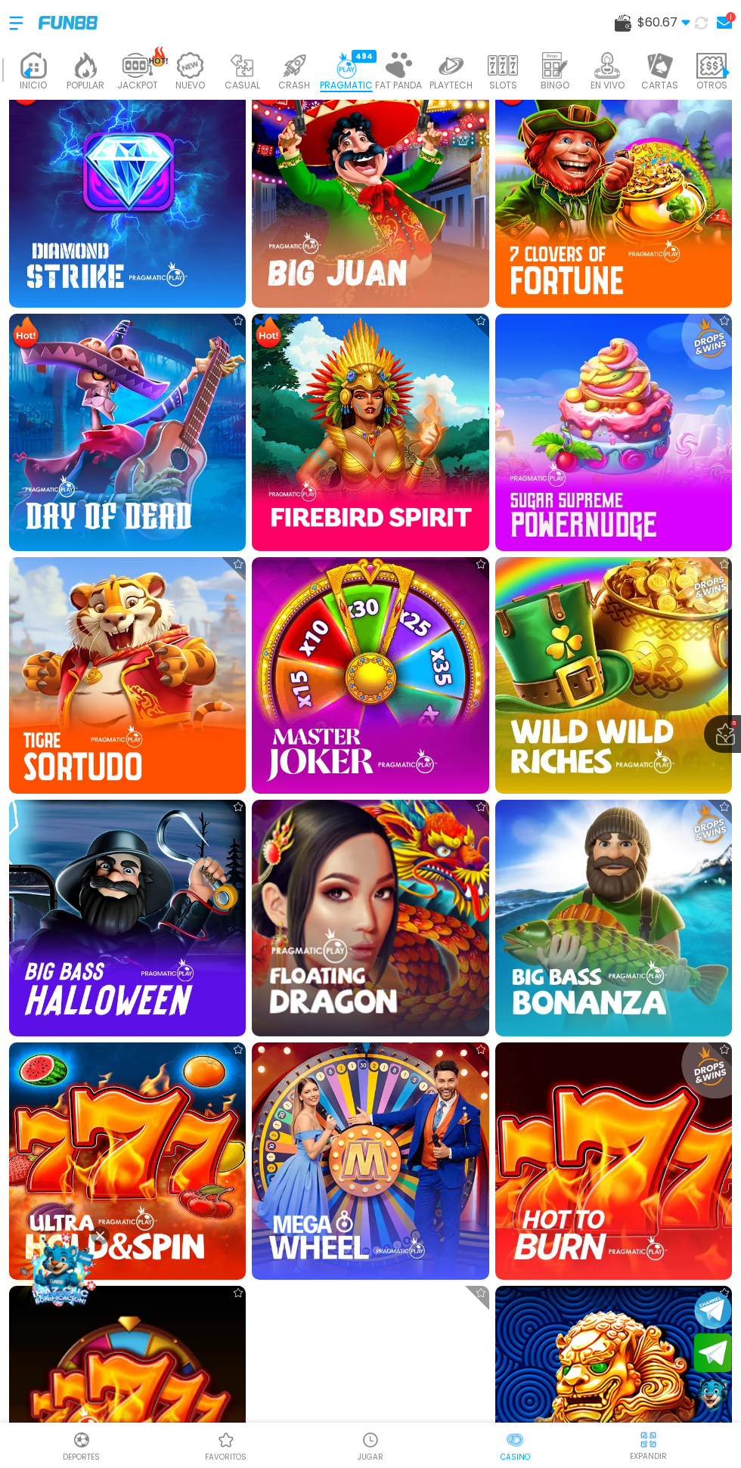
scroll to position [2775, 0]
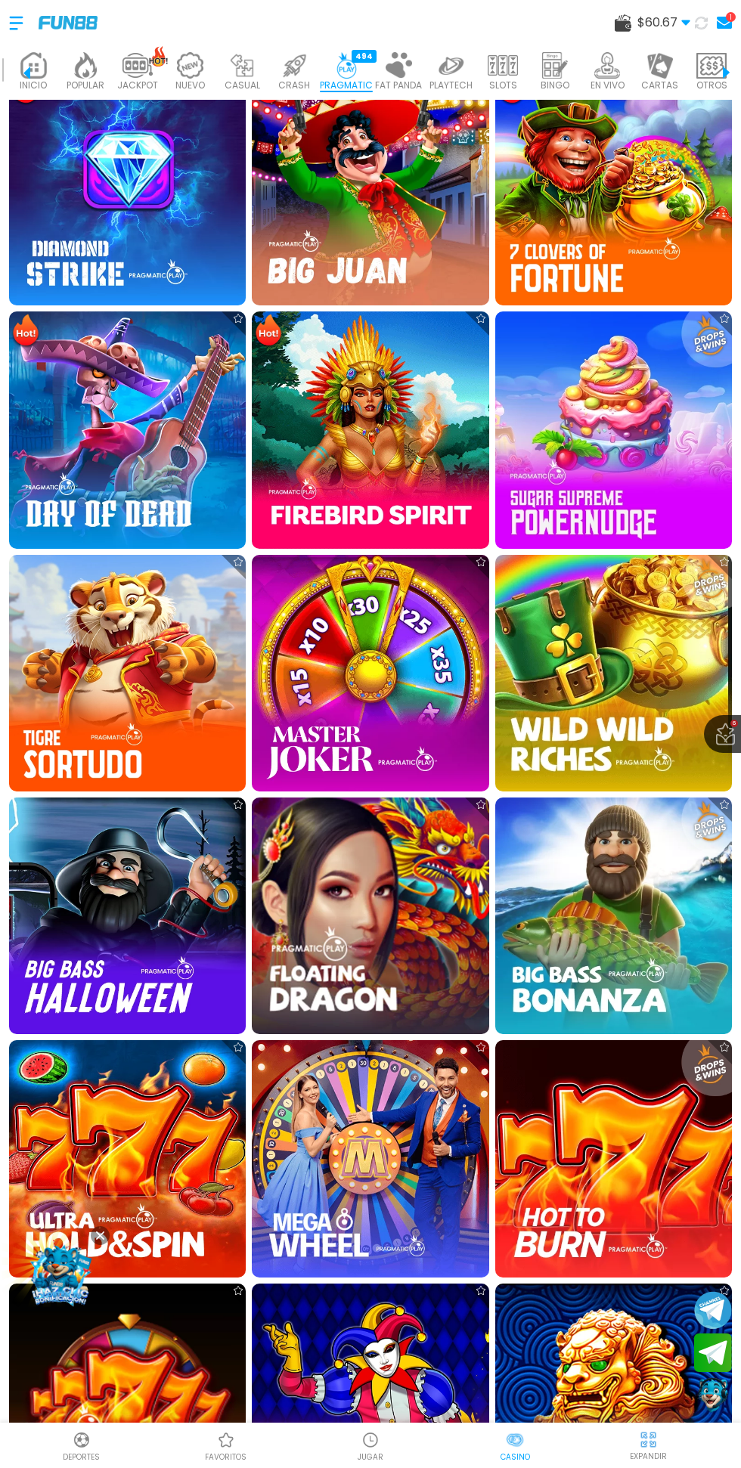
click at [393, 454] on img at bounding box center [370, 430] width 237 height 237
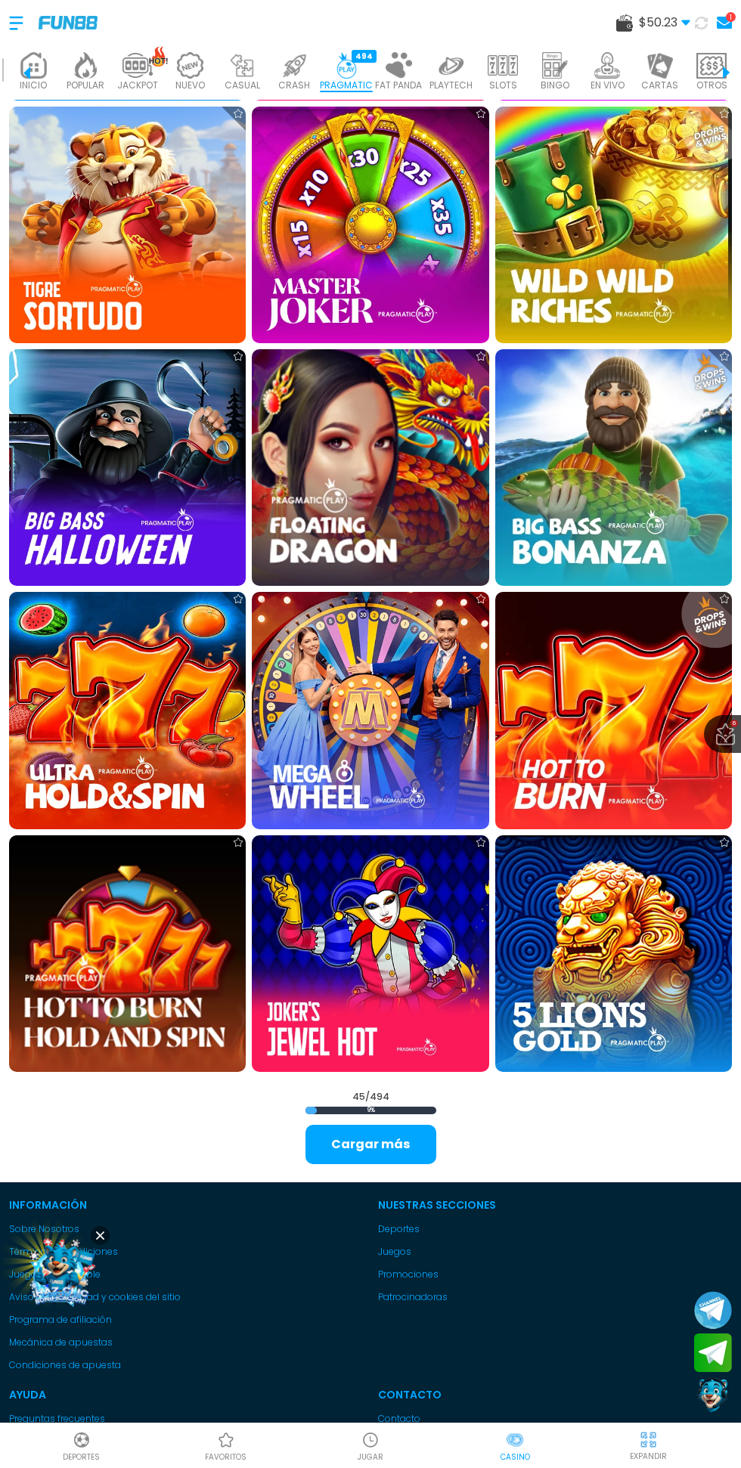
scroll to position [3208, 0]
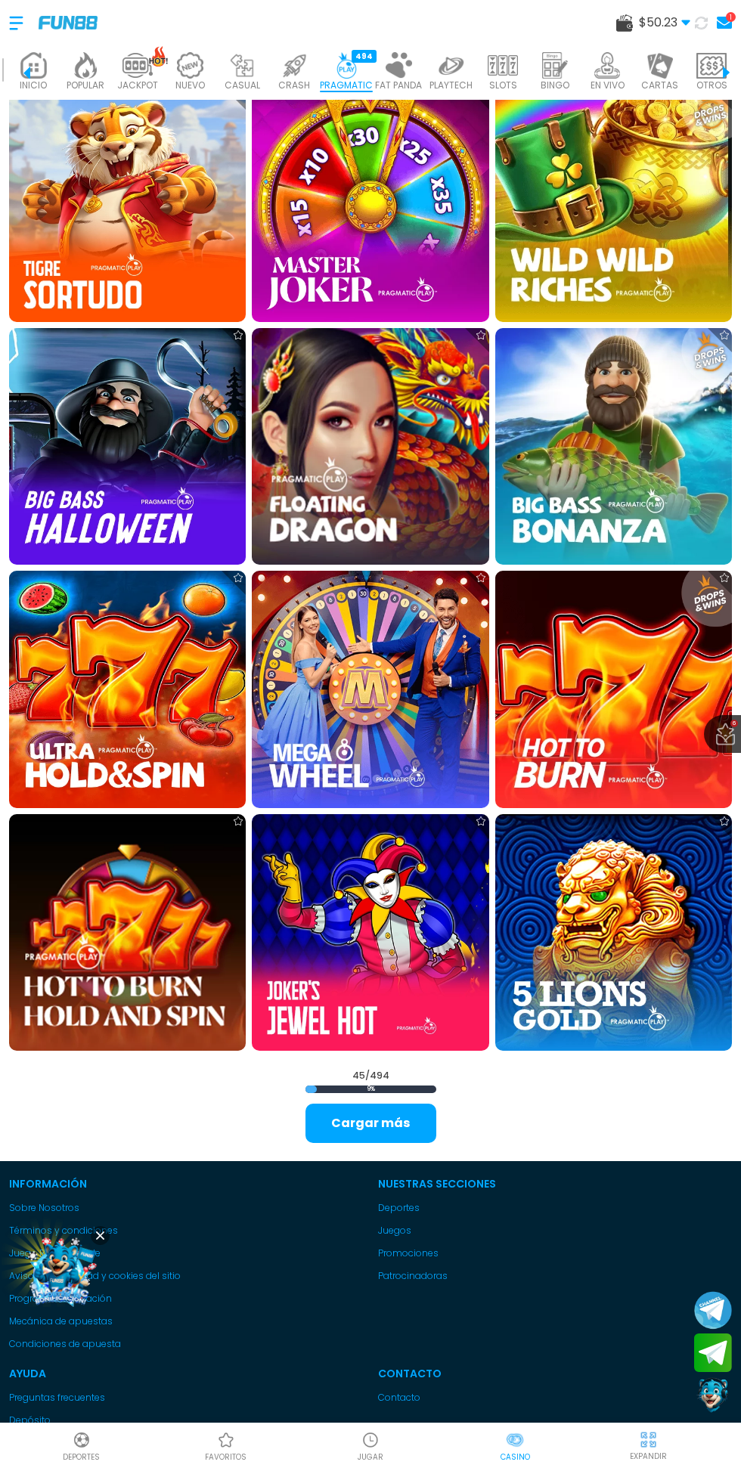
click at [416, 1141] on button "Cargar más" at bounding box center [370, 1123] width 131 height 39
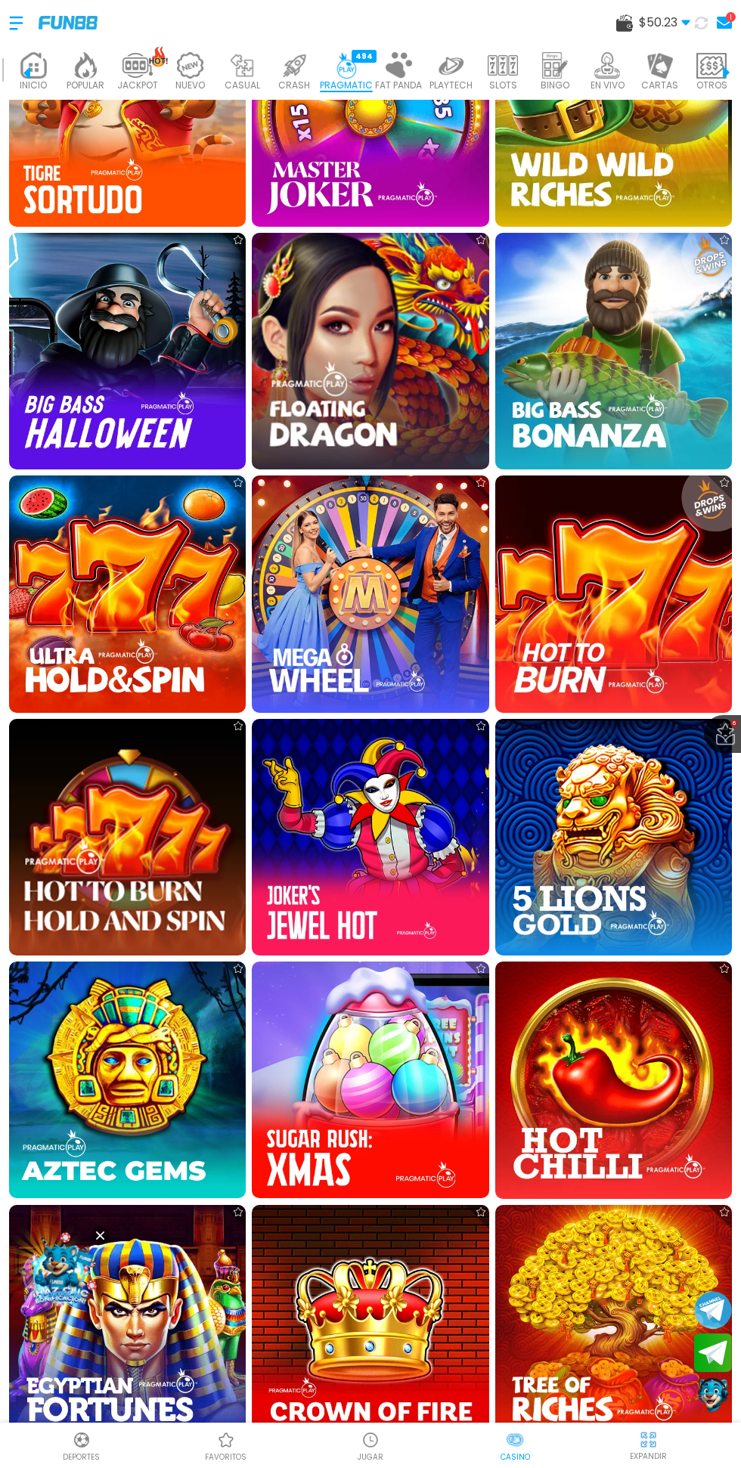
scroll to position [3266, 0]
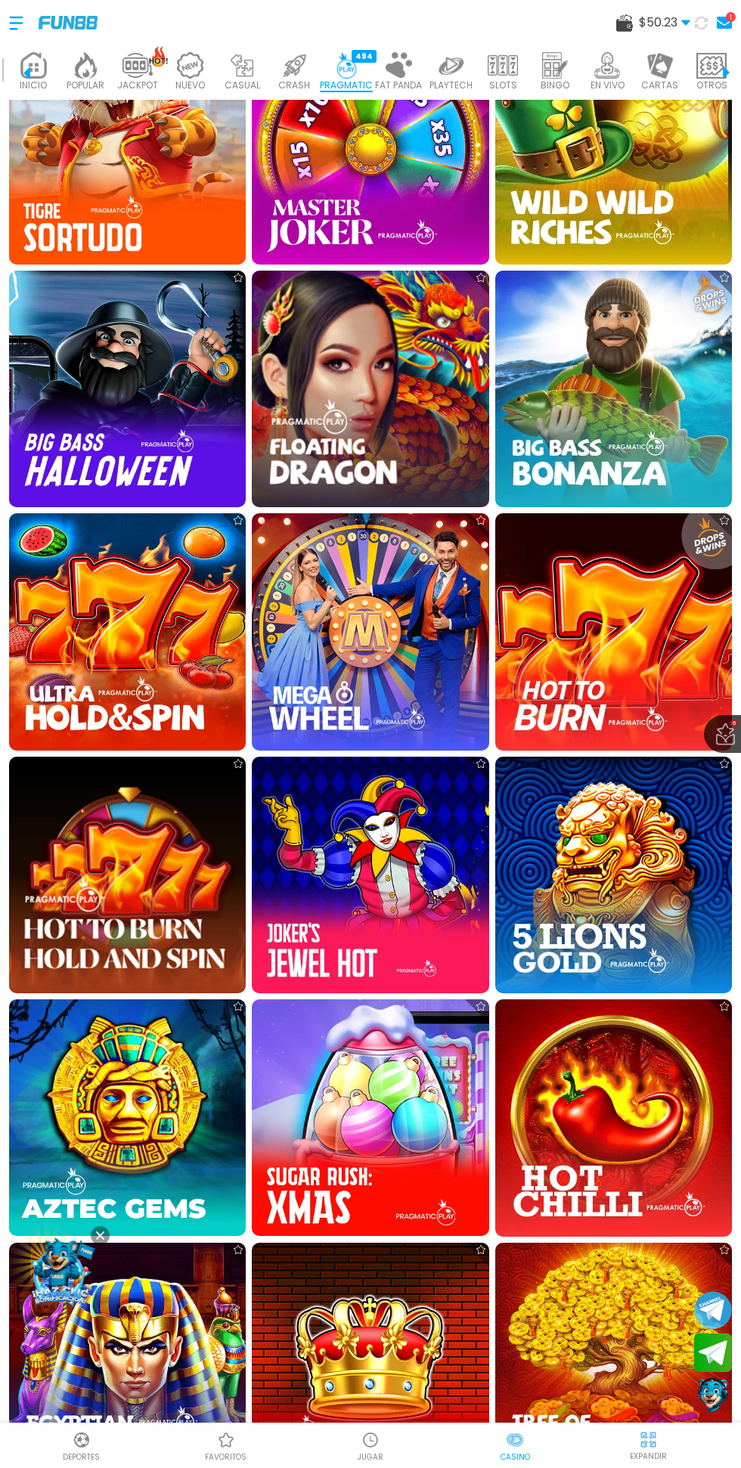
click at [343, 432] on img at bounding box center [370, 389] width 237 height 237
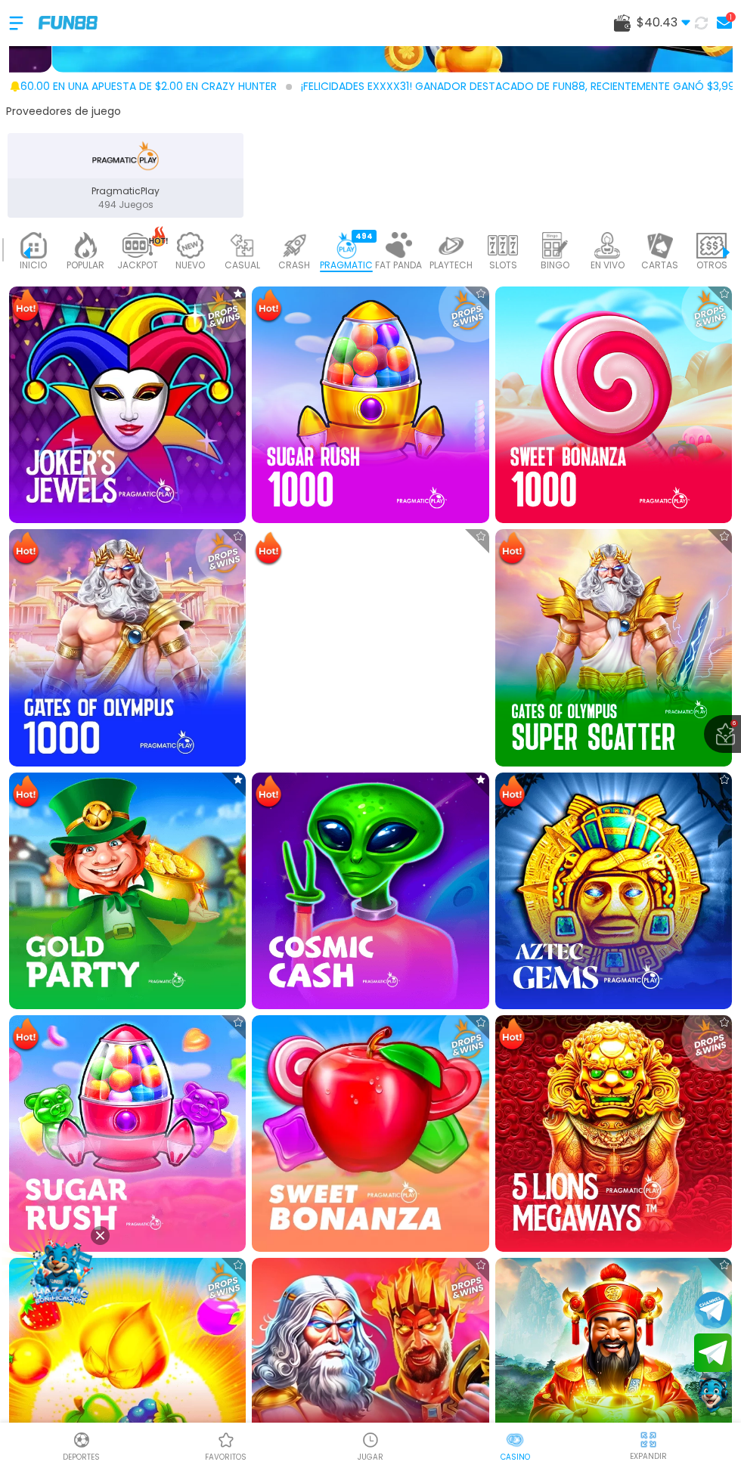
scroll to position [324, 0]
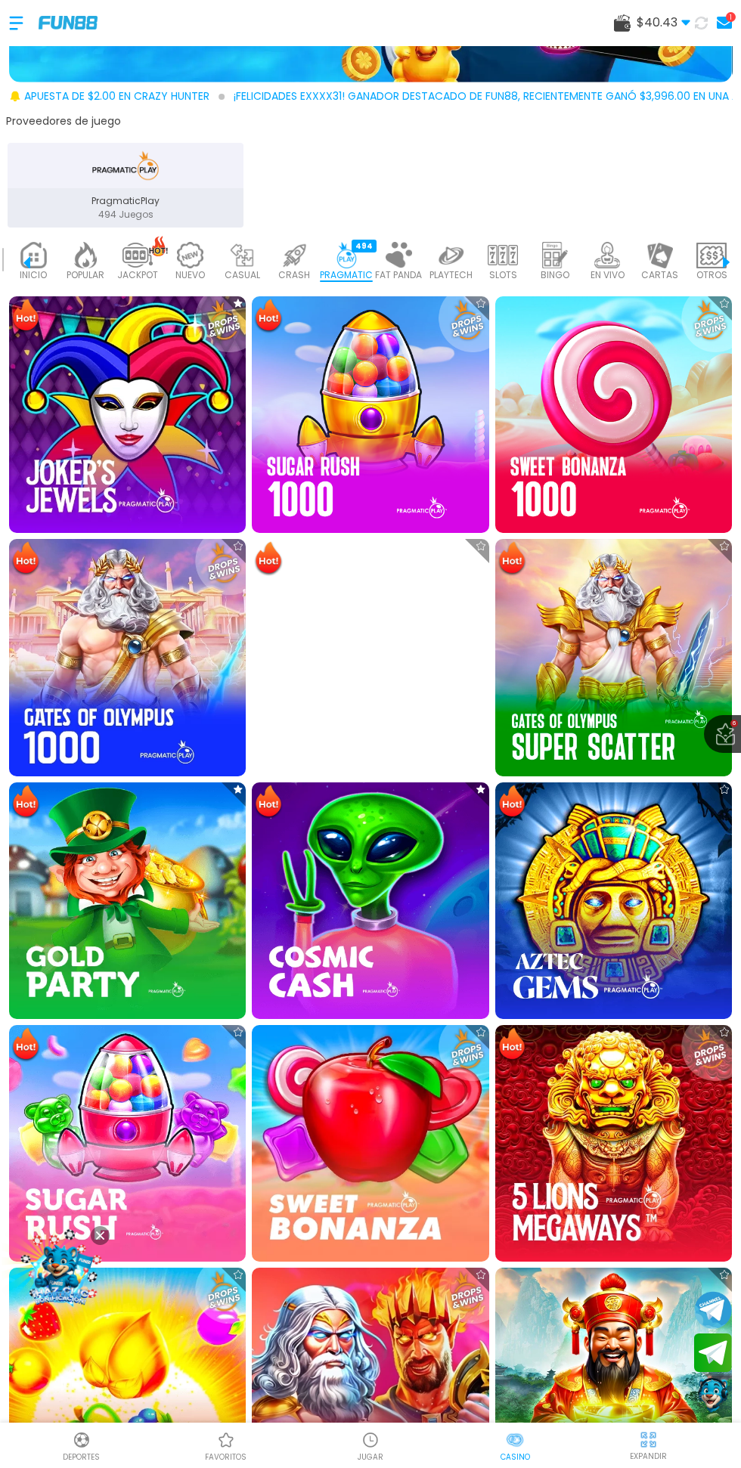
click at [659, 446] on img at bounding box center [613, 414] width 237 height 237
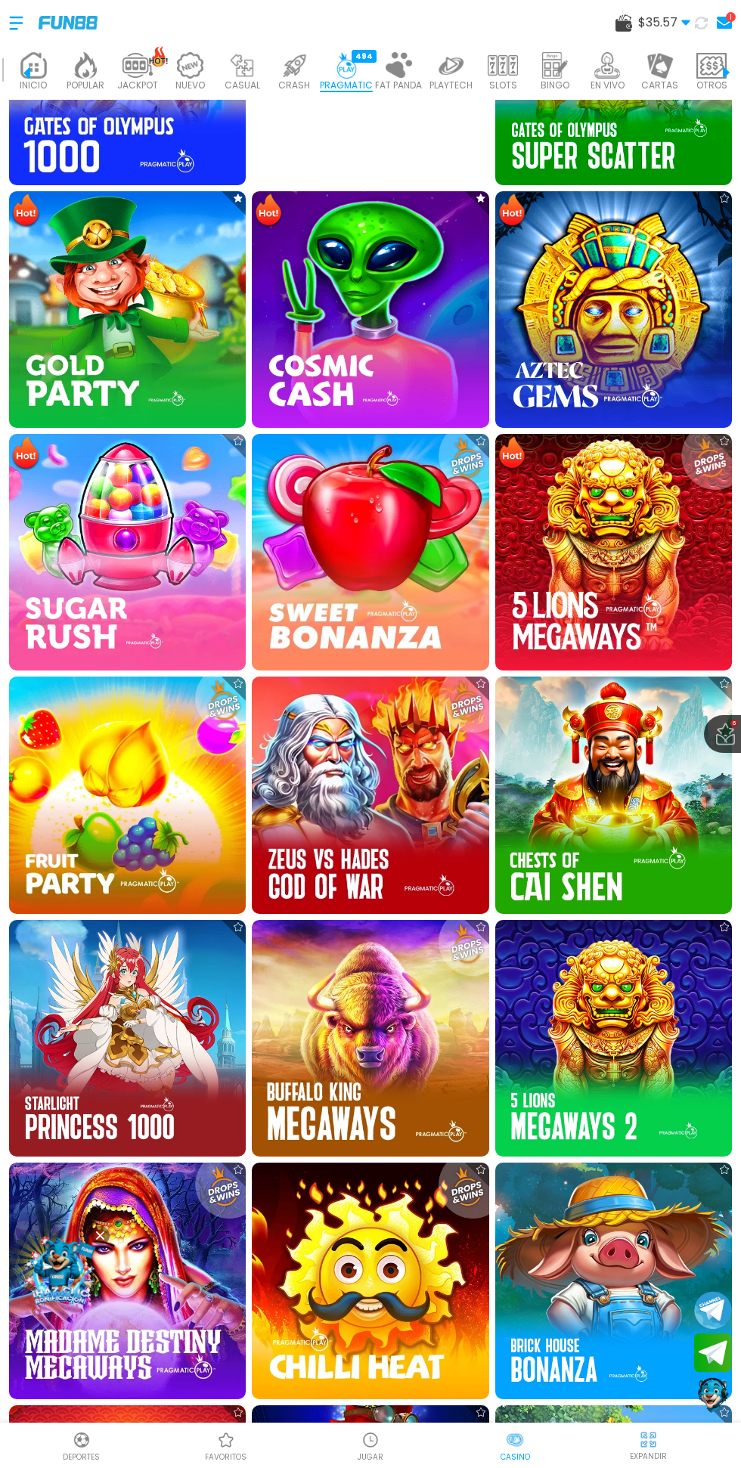
scroll to position [916, 0]
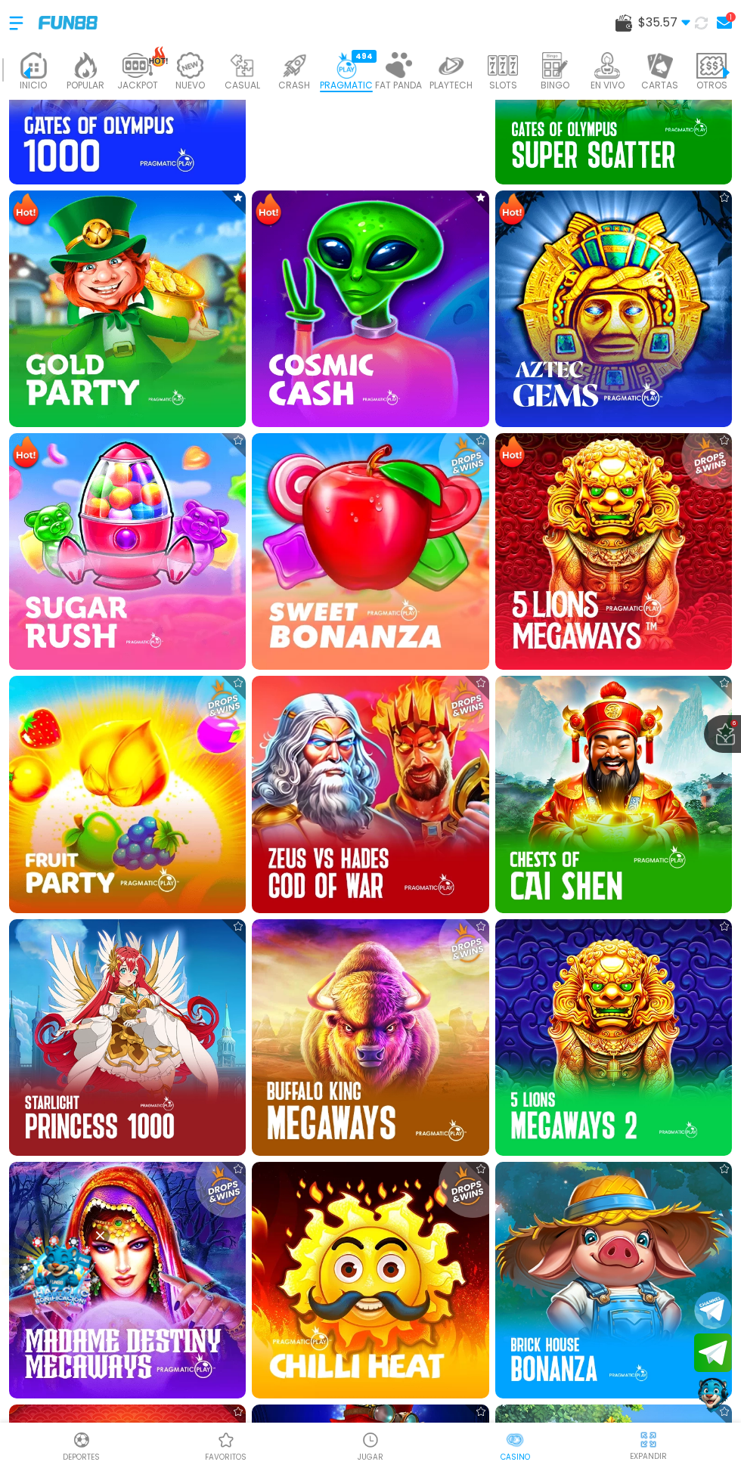
click at [403, 790] on img at bounding box center [370, 794] width 237 height 237
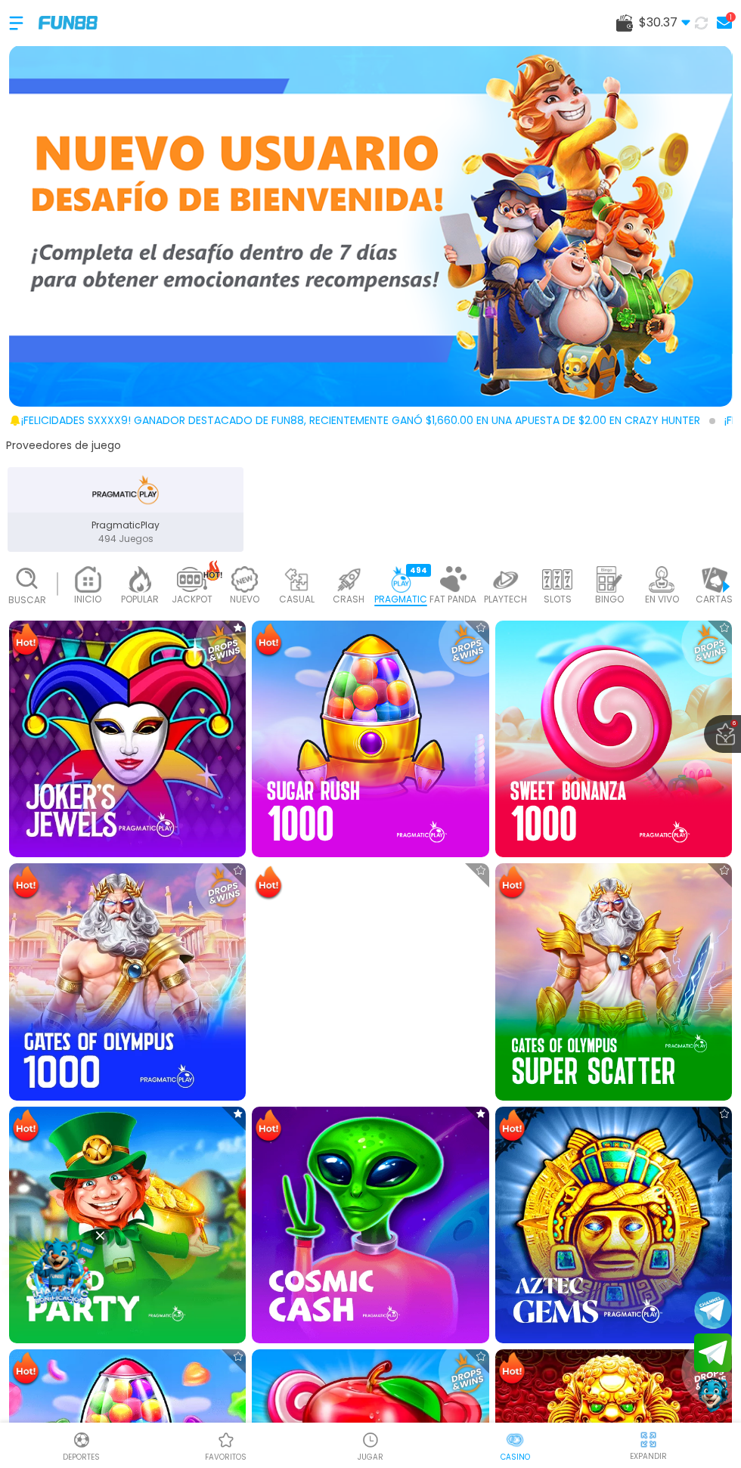
click at [39, 591] on icon at bounding box center [27, 579] width 26 height 26
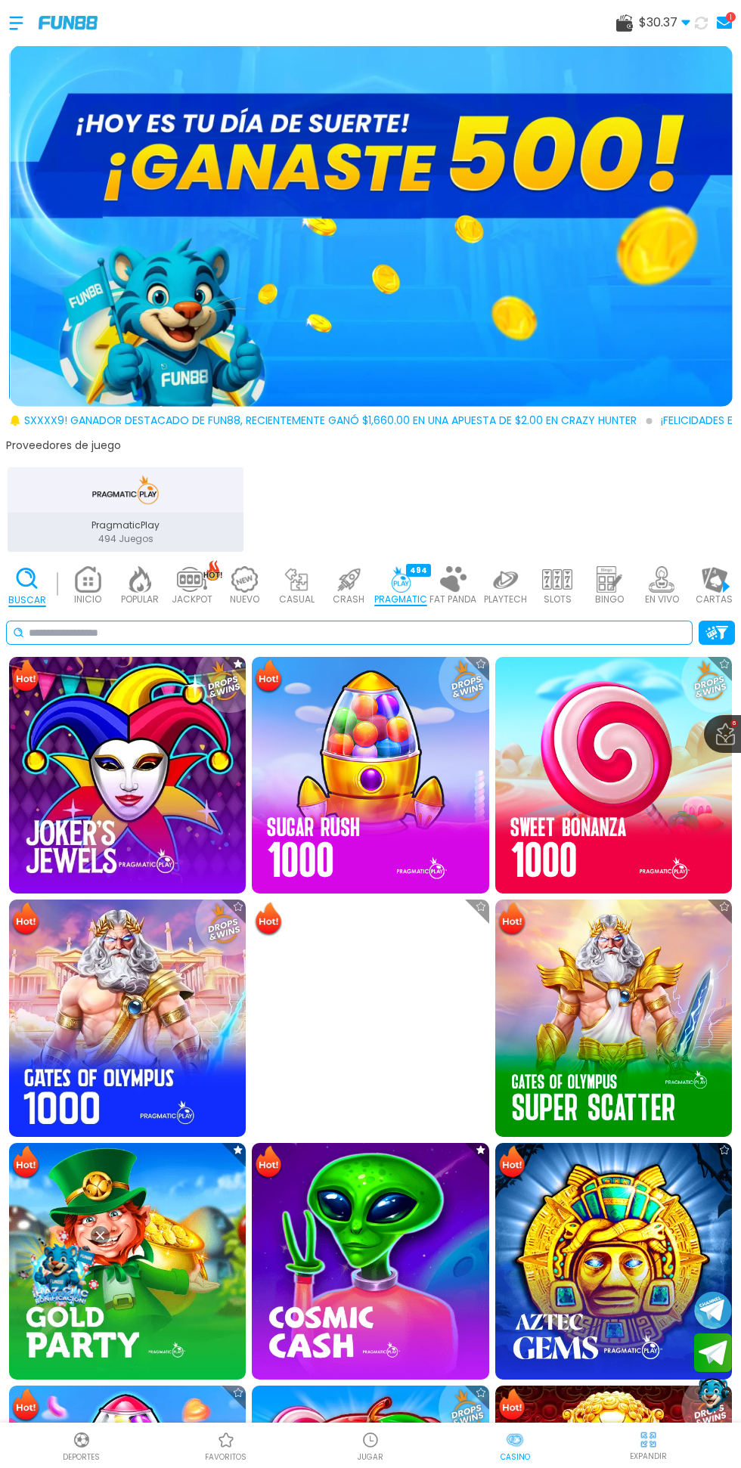
click at [297, 633] on input at bounding box center [357, 633] width 657 height 16
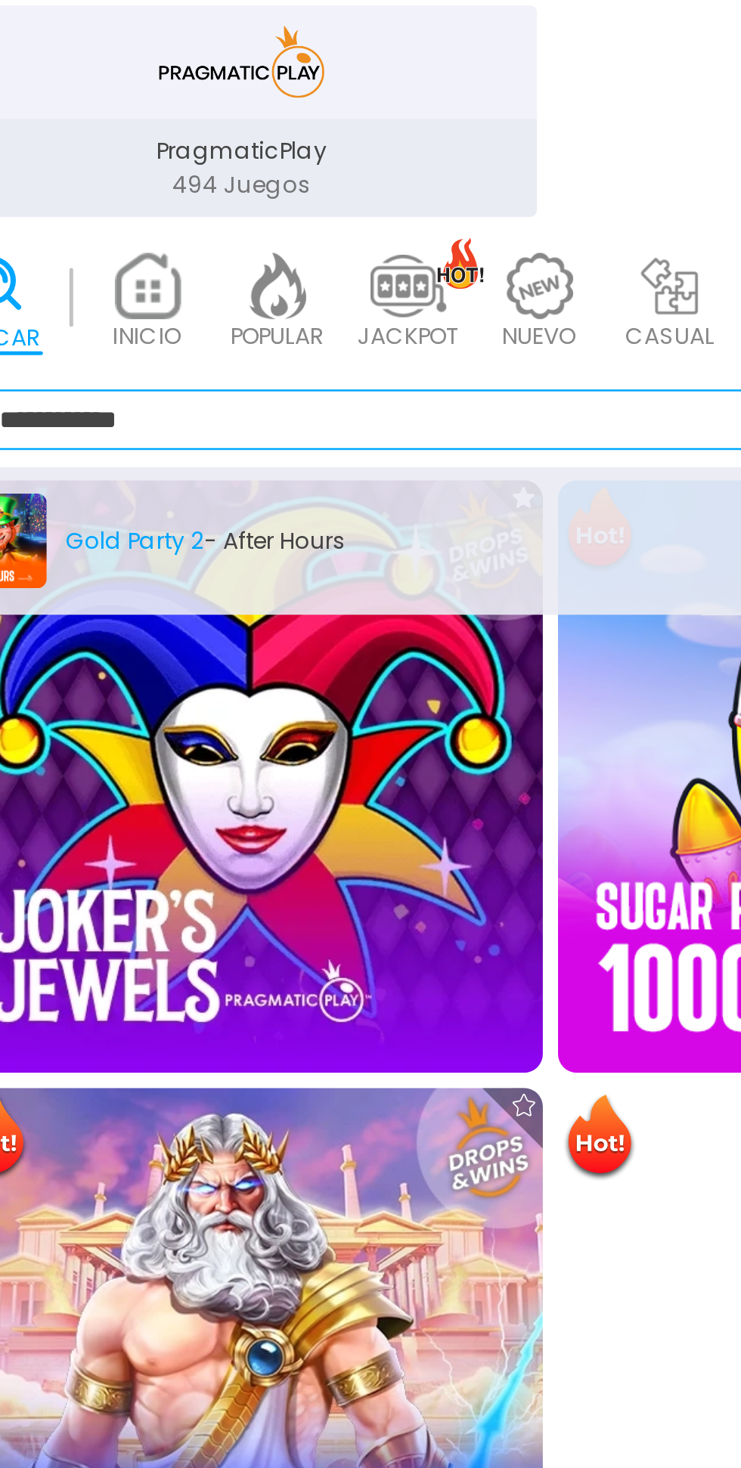
type input "**********"
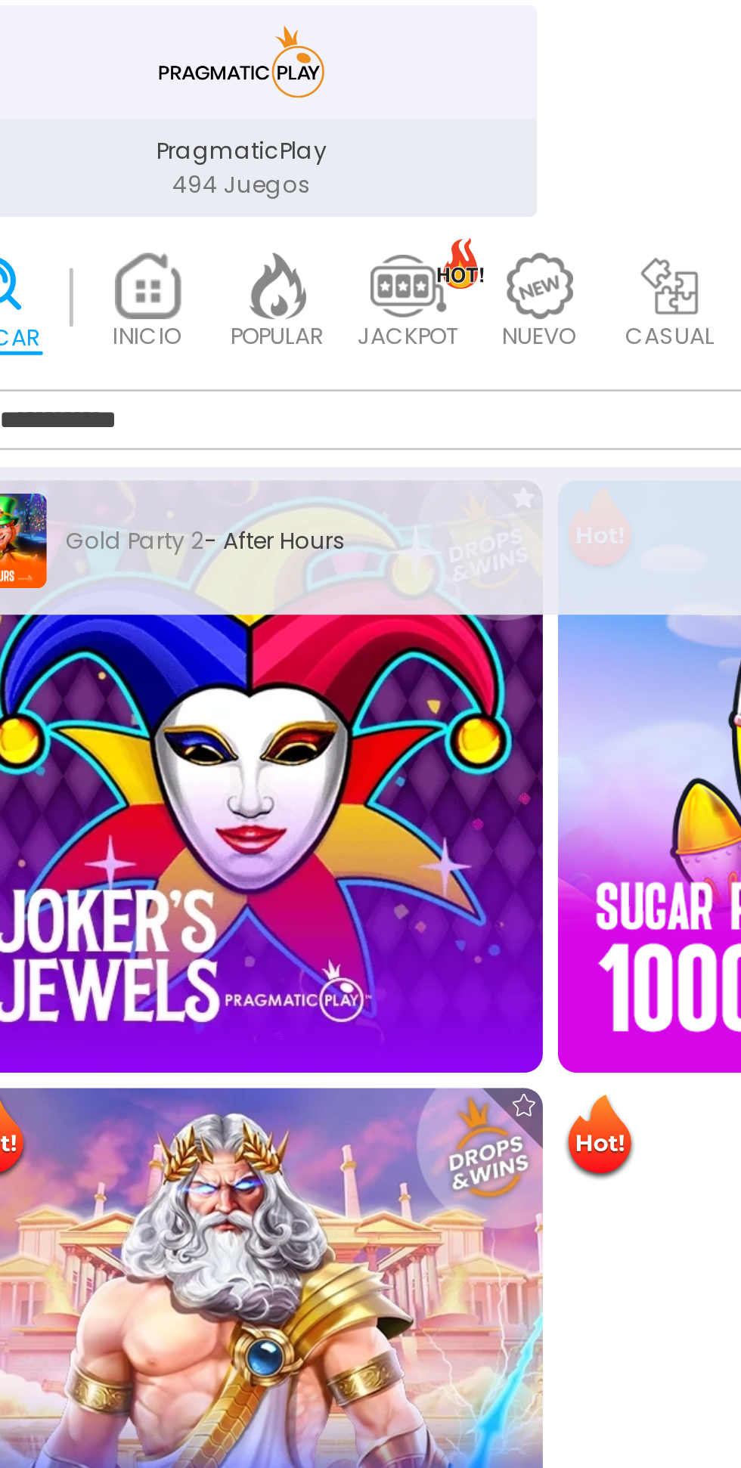
click at [228, 693] on div "Gold Party 2 - After Hours" at bounding box center [188, 681] width 357 height 38
